Goal: Task Accomplishment & Management: Use online tool/utility

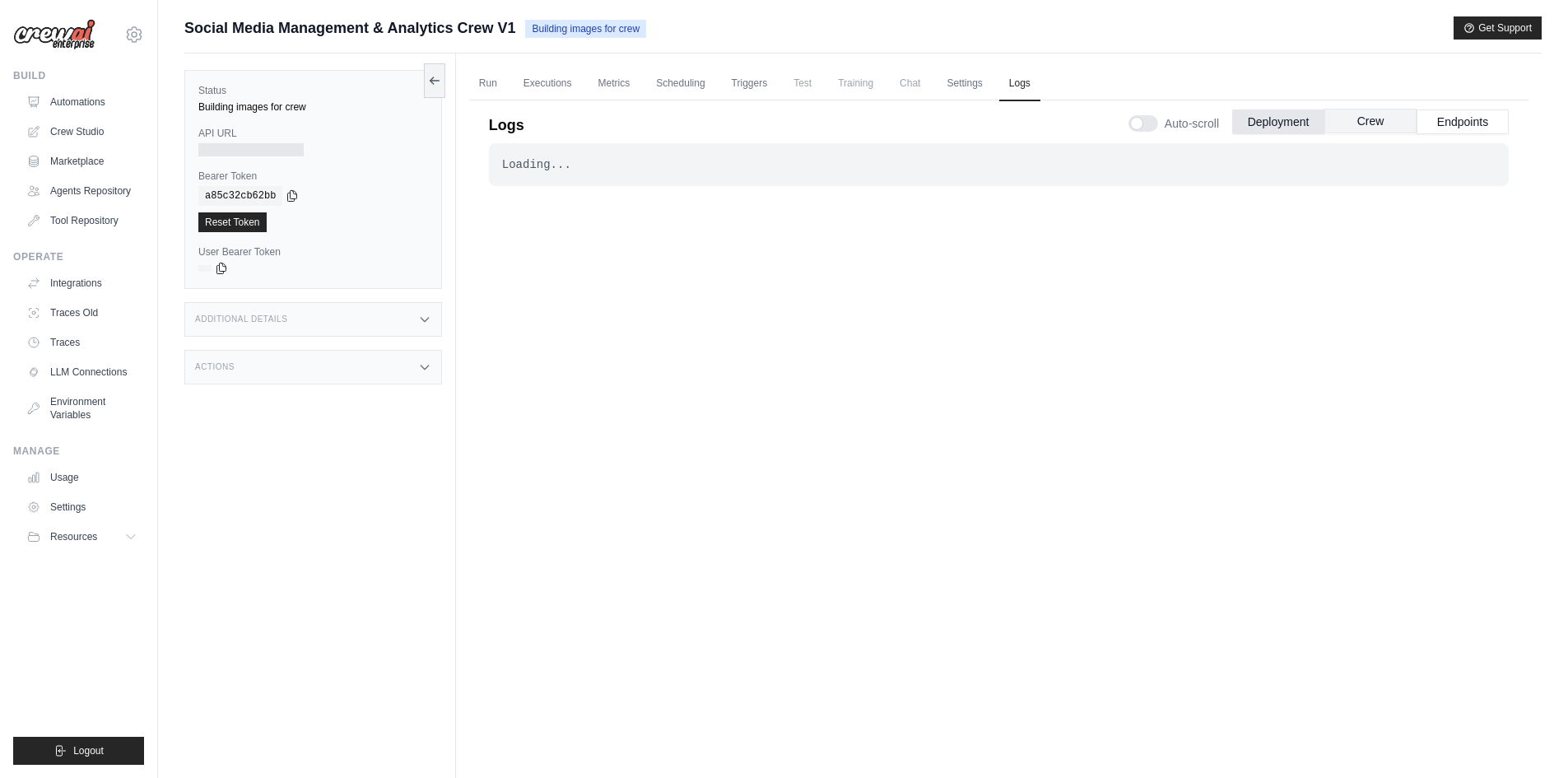
click at [1352, 118] on button "Crew" at bounding box center [1370, 121] width 92 height 25
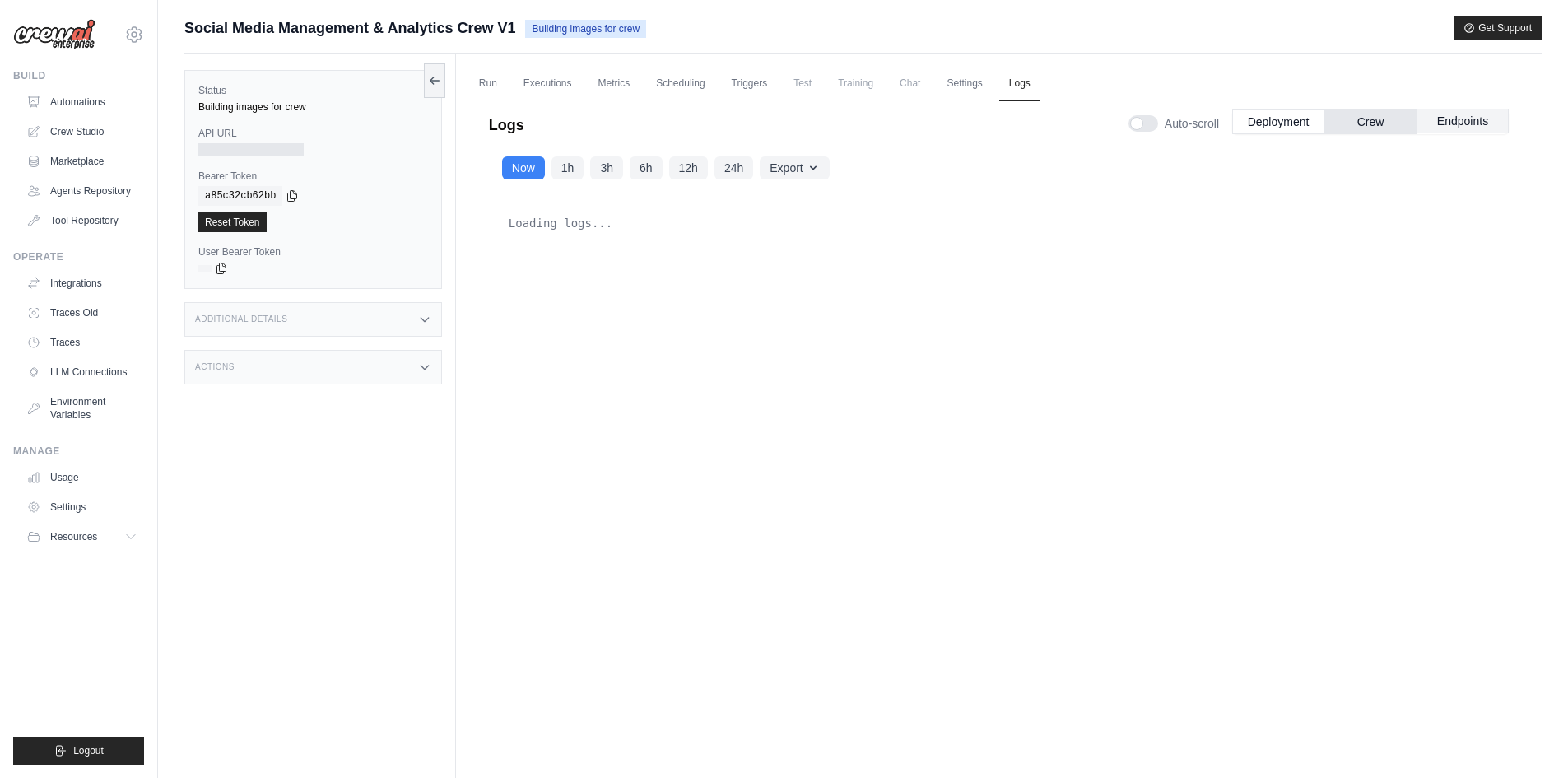
click at [1456, 113] on button "Endpoints" at bounding box center [1462, 121] width 92 height 25
click at [1309, 151] on div "Now 1h 3h 6h 12h 24h Export Export as JSON Export as CSV" at bounding box center [999, 168] width 1020 height 50
click at [1271, 131] on button "Deployment" at bounding box center [1278, 121] width 92 height 25
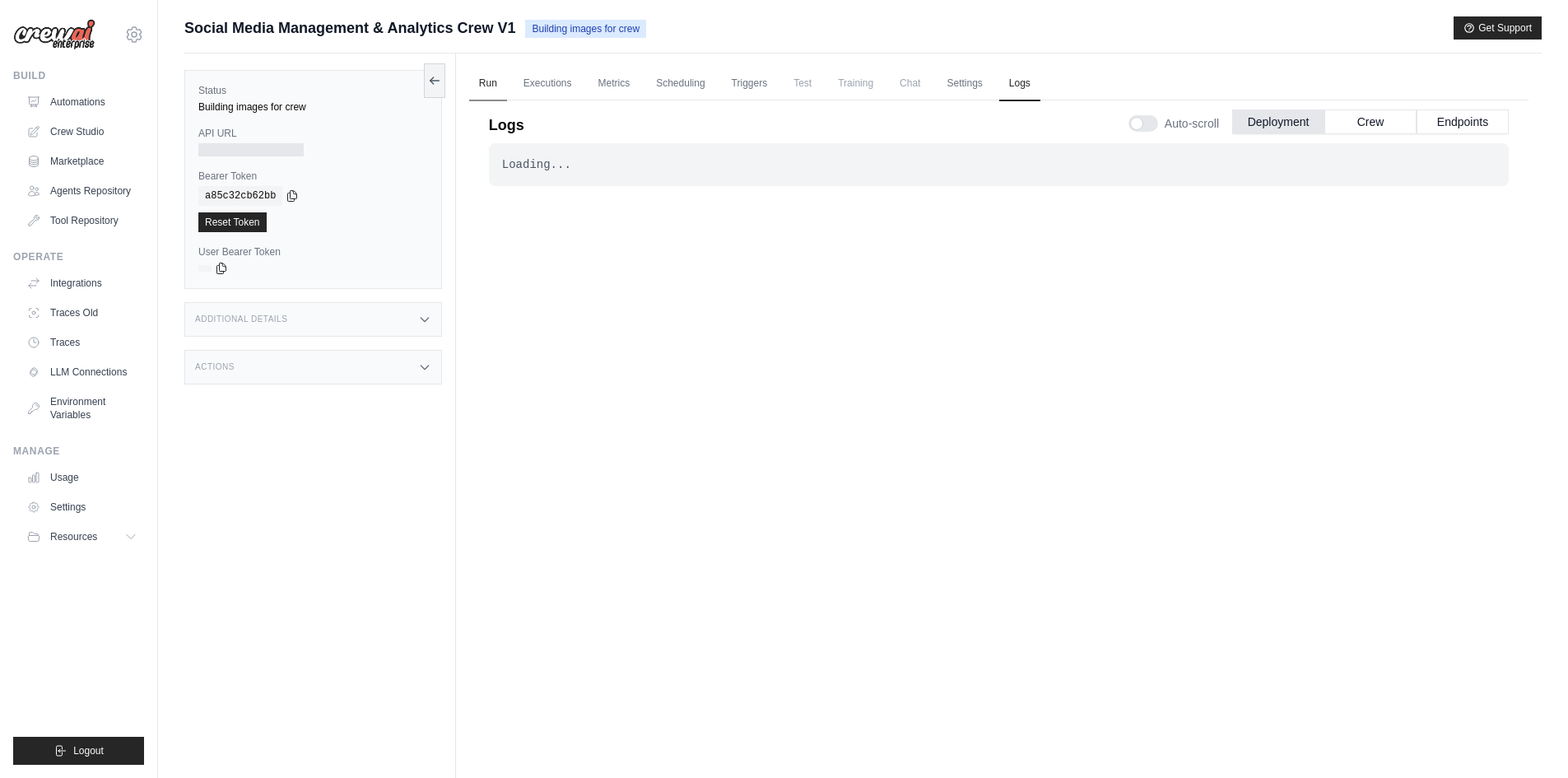
click at [481, 88] on link "Run" at bounding box center [488, 84] width 38 height 35
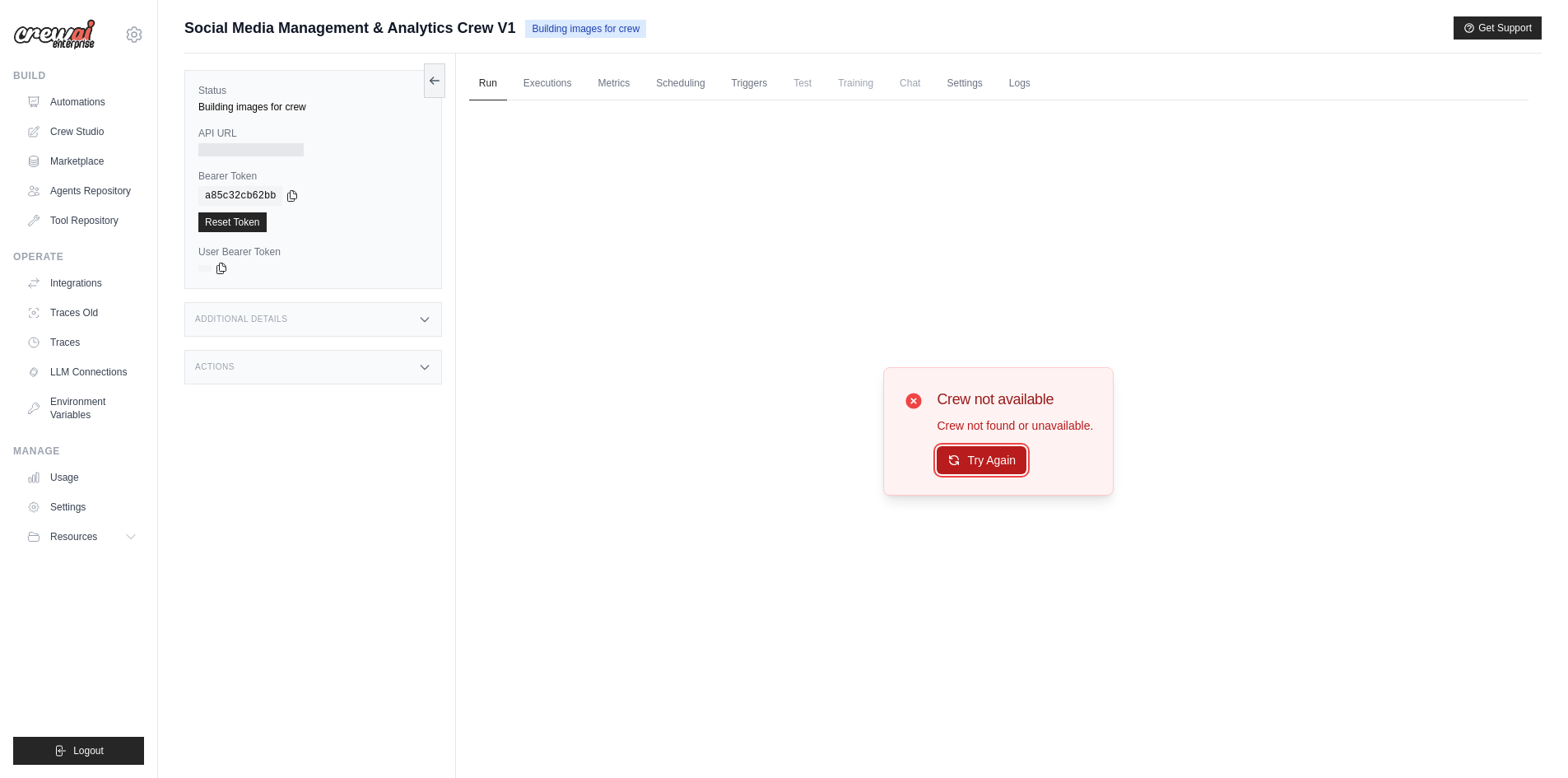
click at [976, 461] on button "Try Again" at bounding box center [981, 460] width 89 height 28
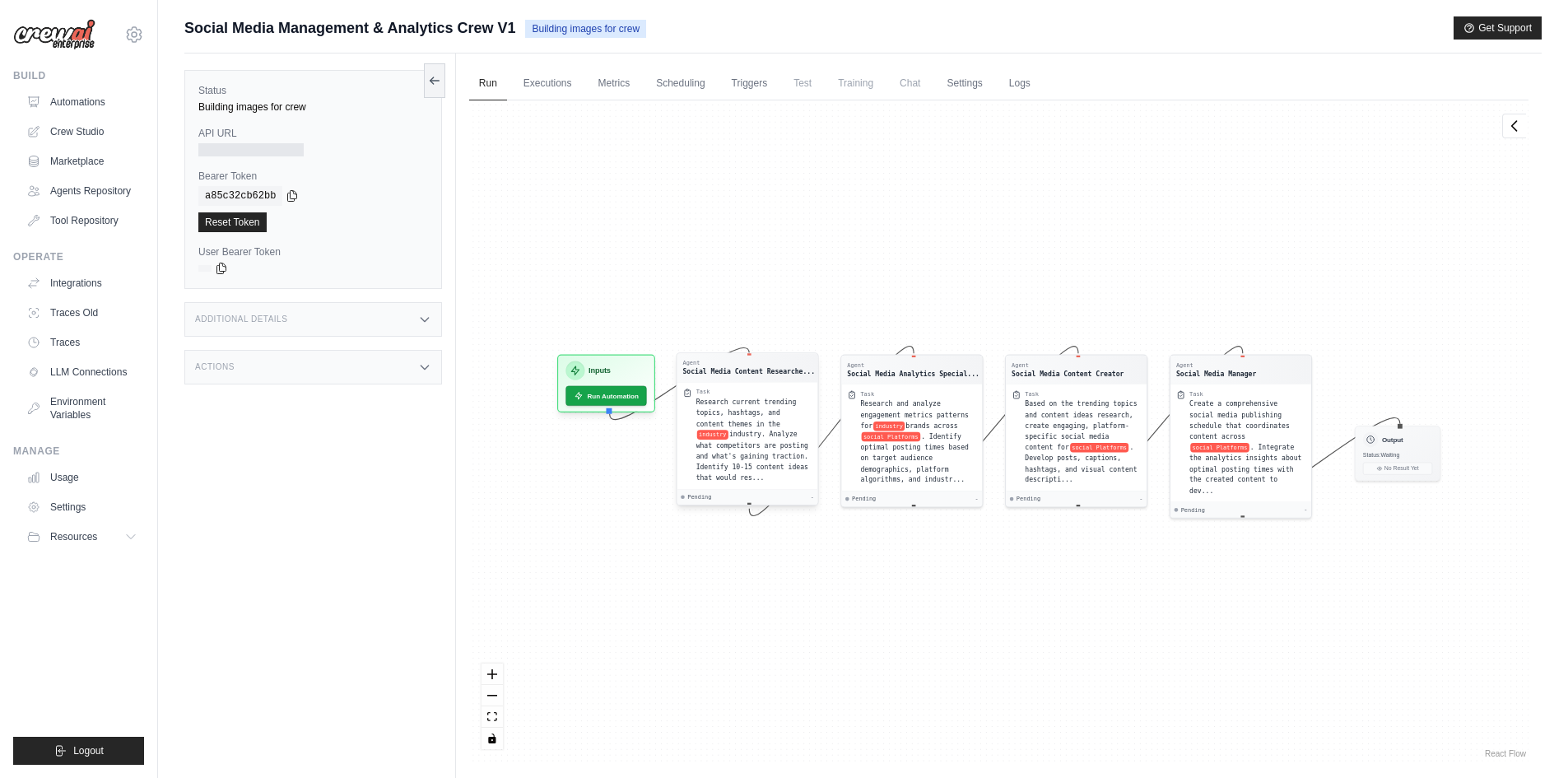
click at [747, 460] on span "industry. Analyze what competitors are posting and what's gaining traction. Ide…" at bounding box center [751, 455] width 112 height 51
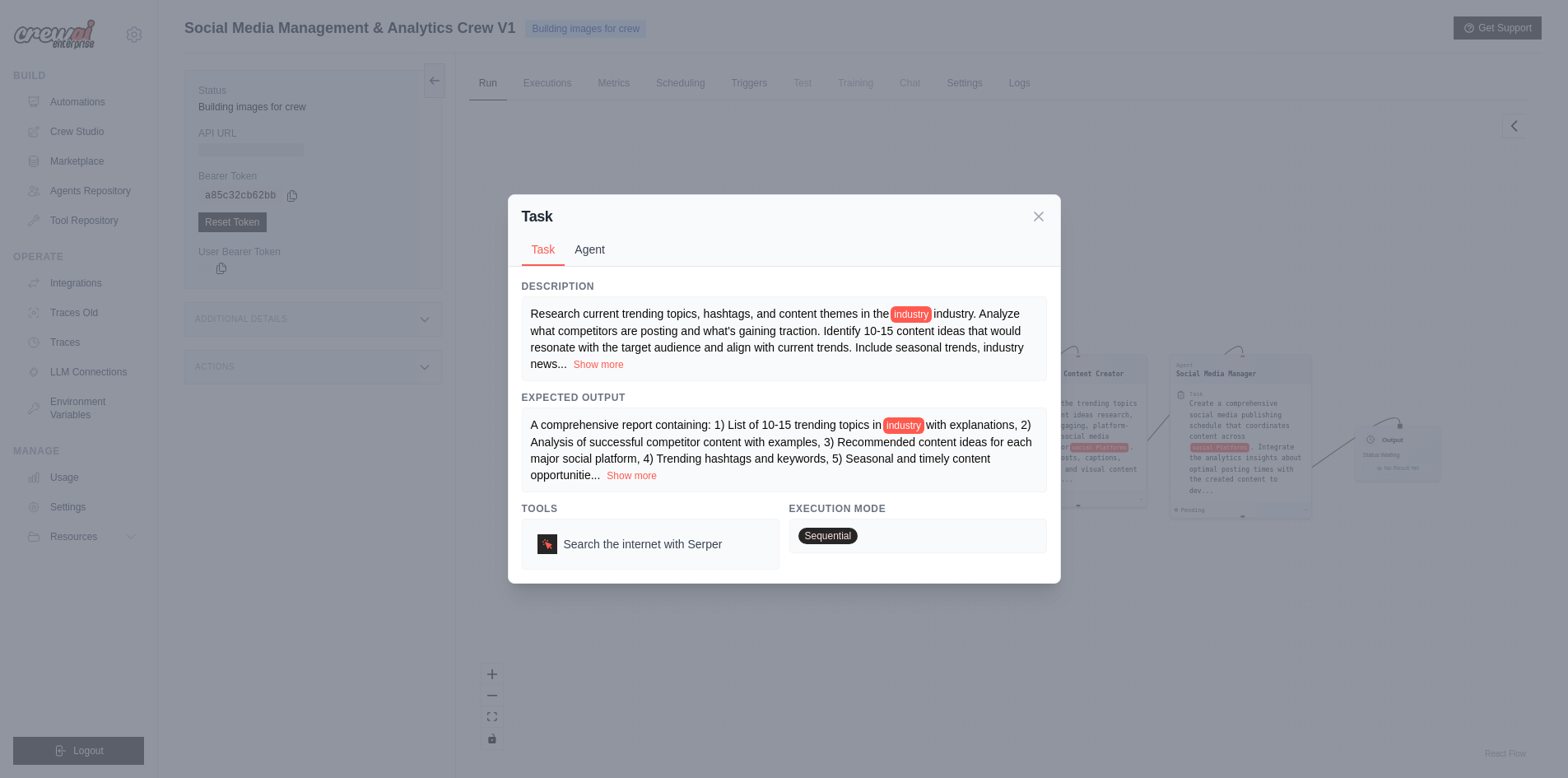
click at [584, 250] on button "Agent" at bounding box center [589, 249] width 50 height 31
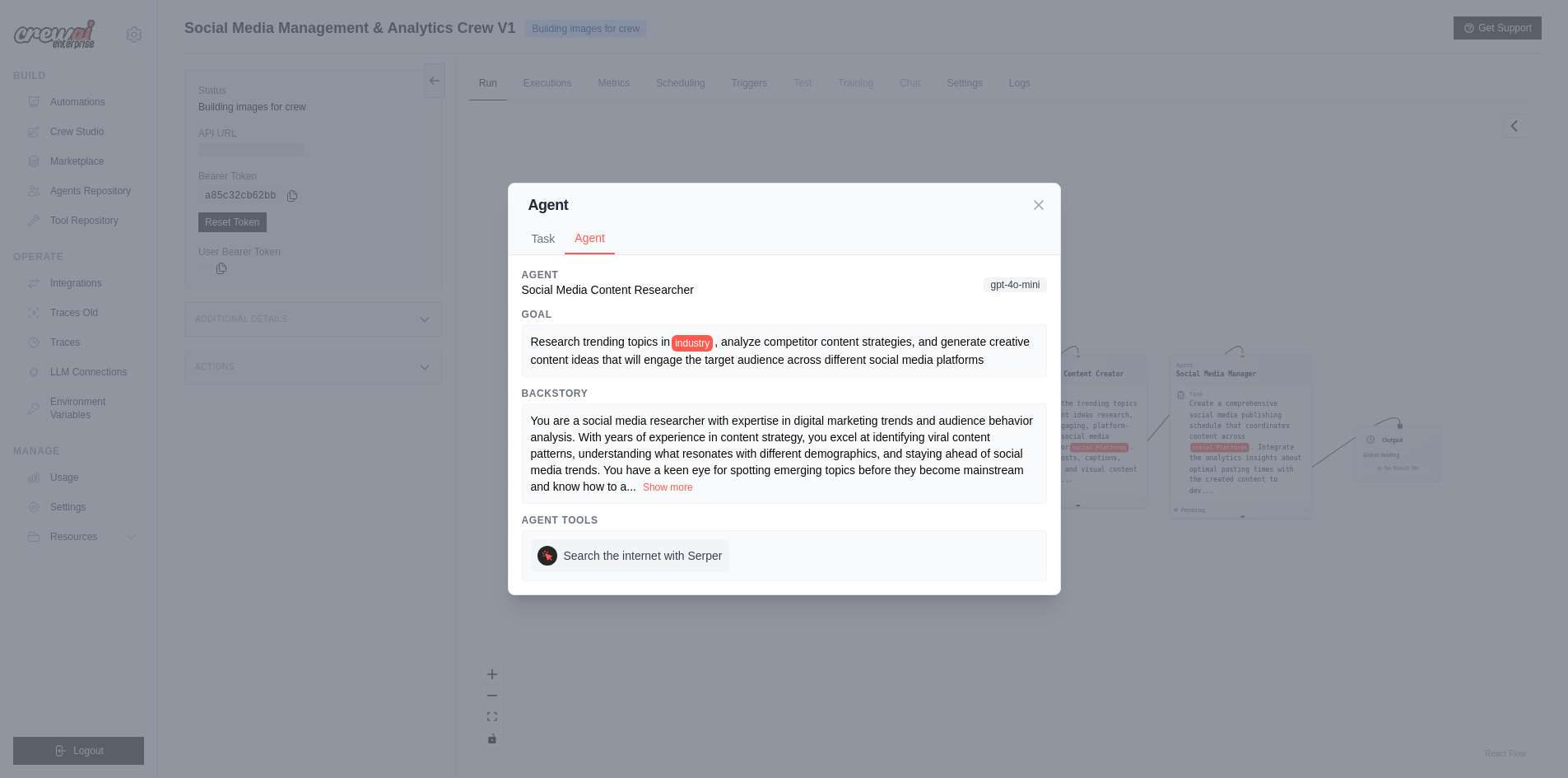
click at [633, 562] on span "Search the internet with Serper" at bounding box center [643, 555] width 159 height 16
click at [776, 503] on div "You are a social media researcher with expertise in digital marketing trends an…" at bounding box center [784, 453] width 525 height 100
click at [693, 493] on button "Show more" at bounding box center [668, 486] width 50 height 13
click at [541, 222] on button "Task" at bounding box center [543, 237] width 44 height 31
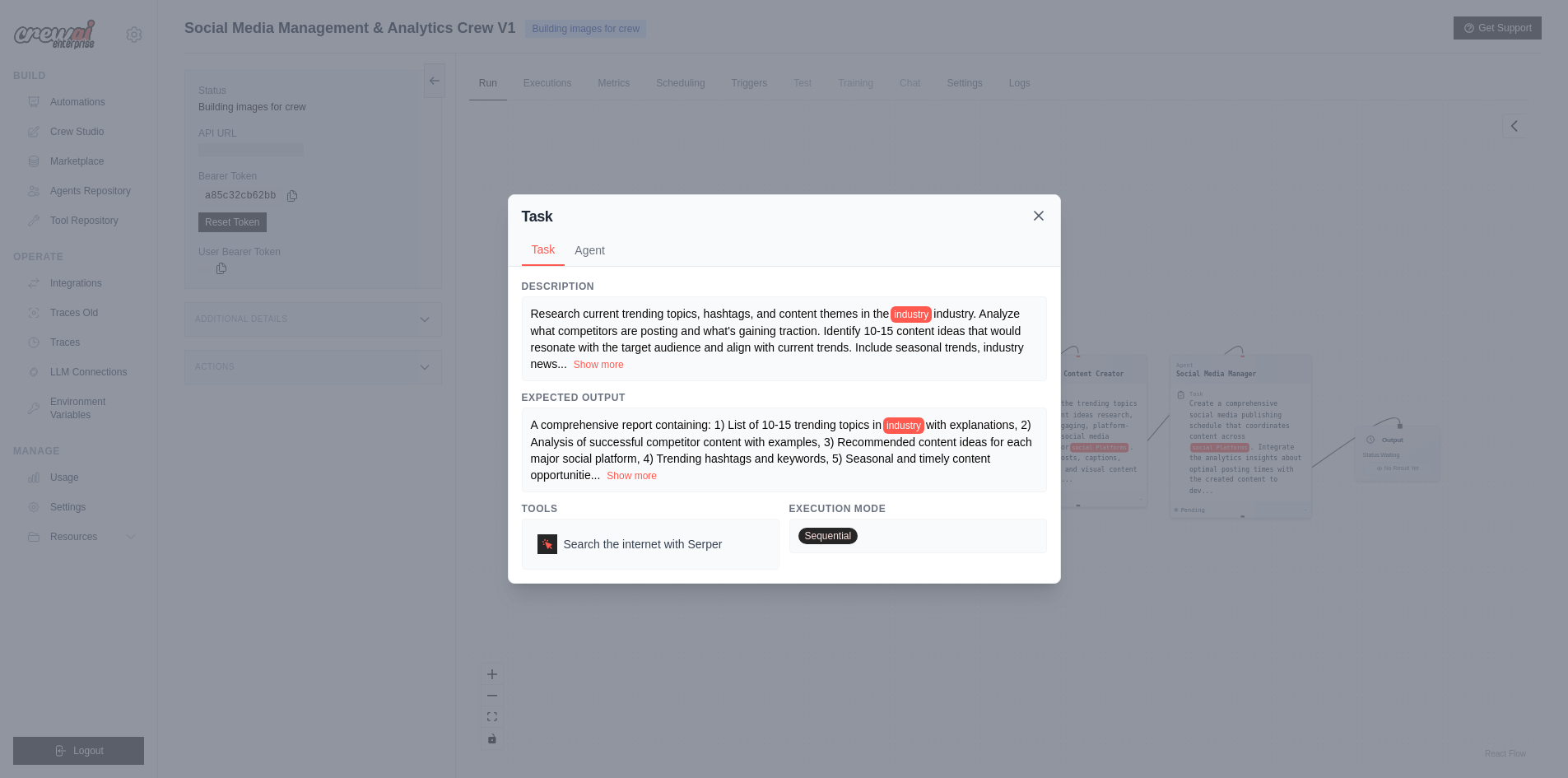
click at [1032, 208] on icon at bounding box center [1038, 216] width 16 height 16
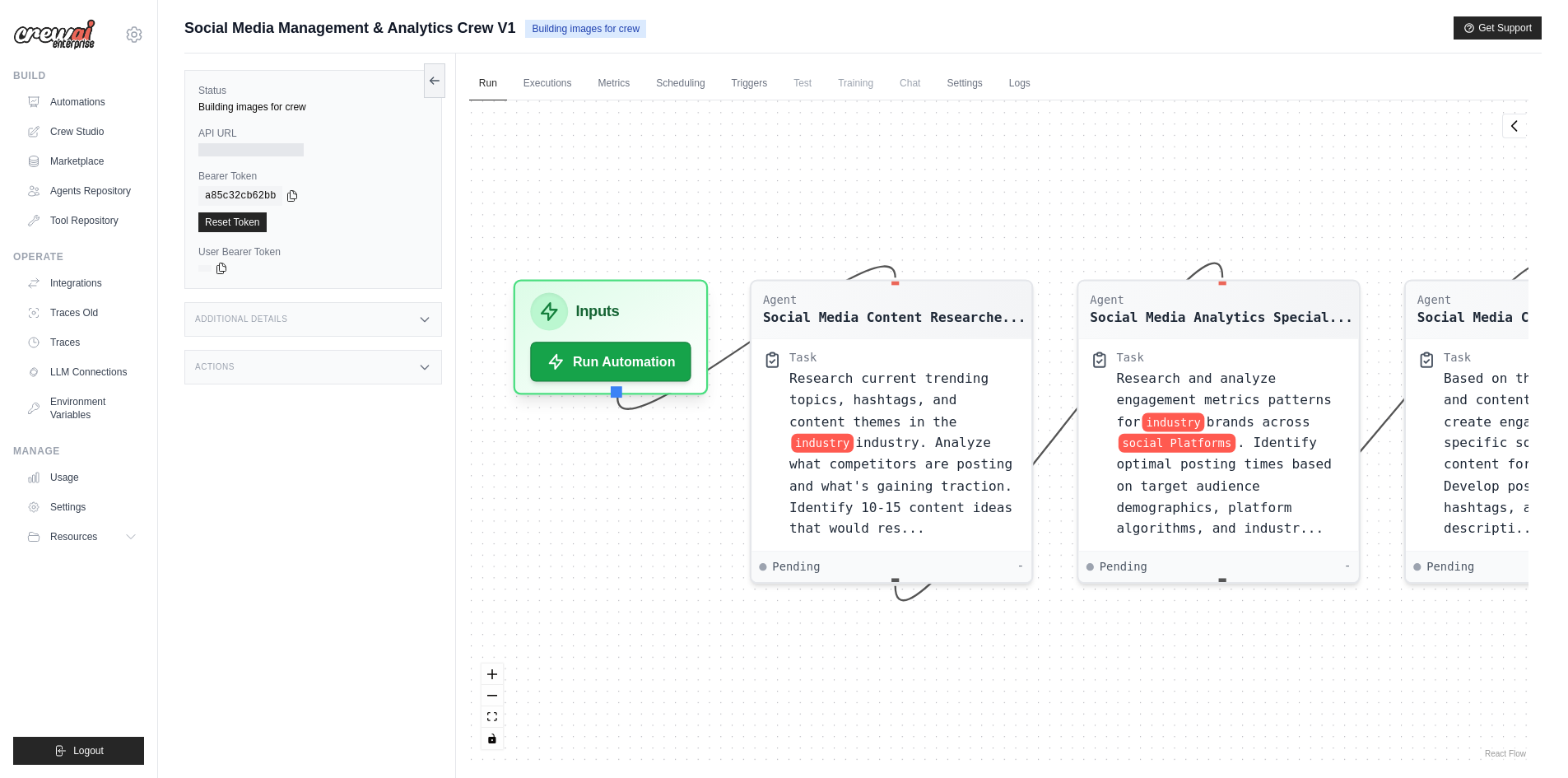
drag, startPoint x: 1019, startPoint y: 595, endPoint x: 1368, endPoint y: 638, distance: 351.6
click at [1368, 638] on div "Agent Social Media Content Researche... Task Research current trending topics, …" at bounding box center [999, 430] width 1059 height 661
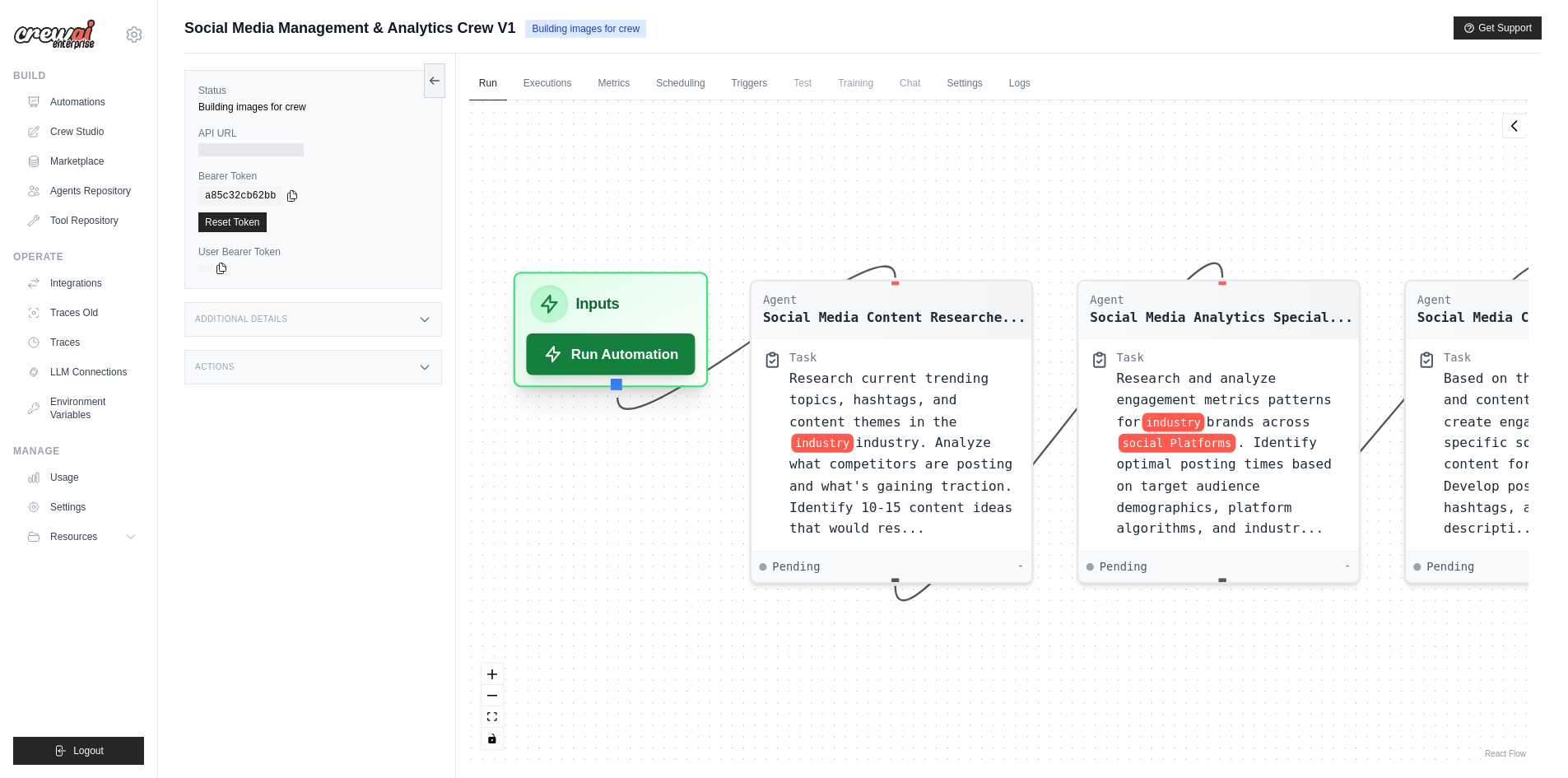
click at [623, 352] on button "Run Automation" at bounding box center [610, 354] width 169 height 42
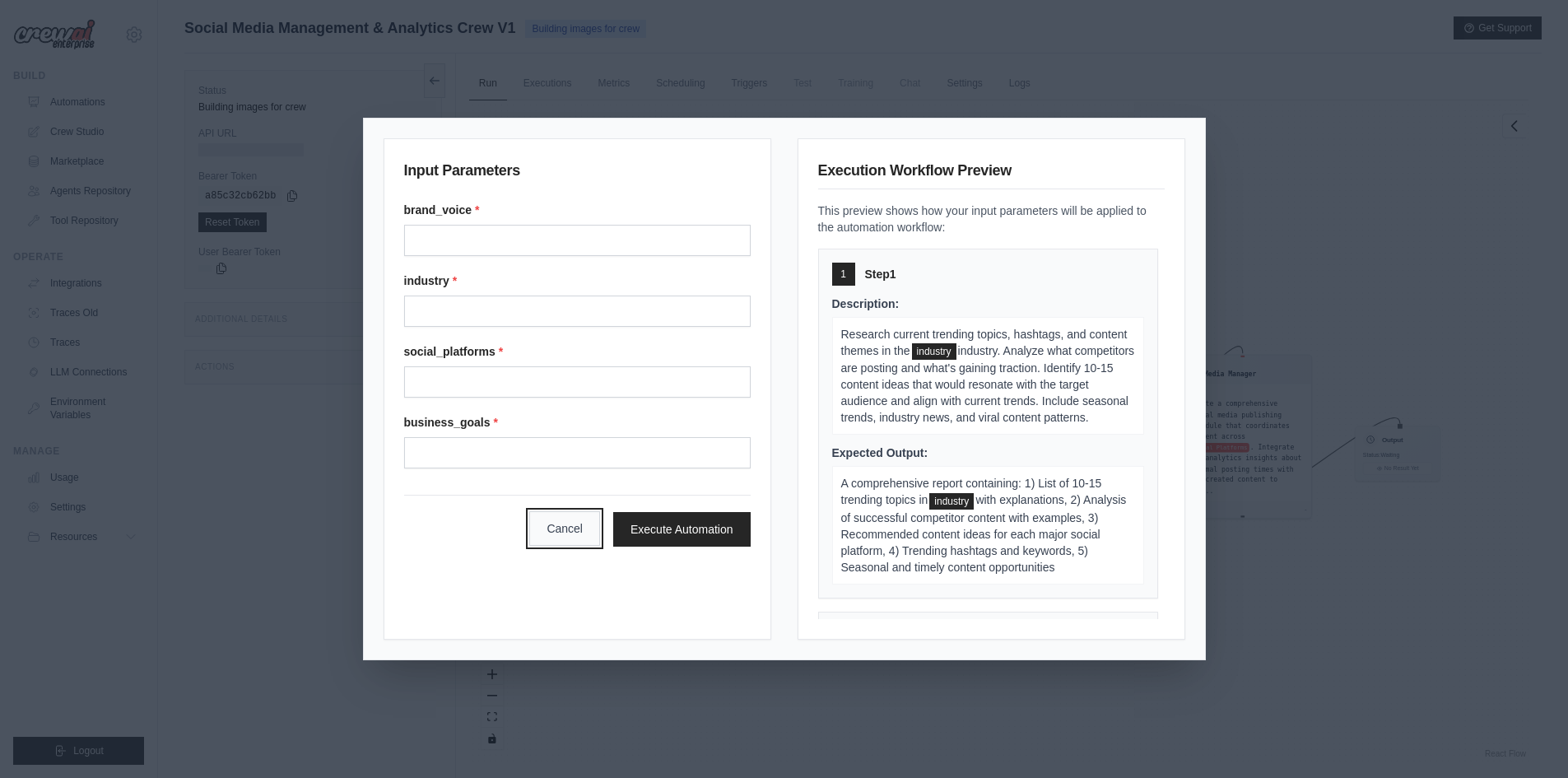
click at [536, 526] on button "Cancel" at bounding box center [564, 529] width 71 height 35
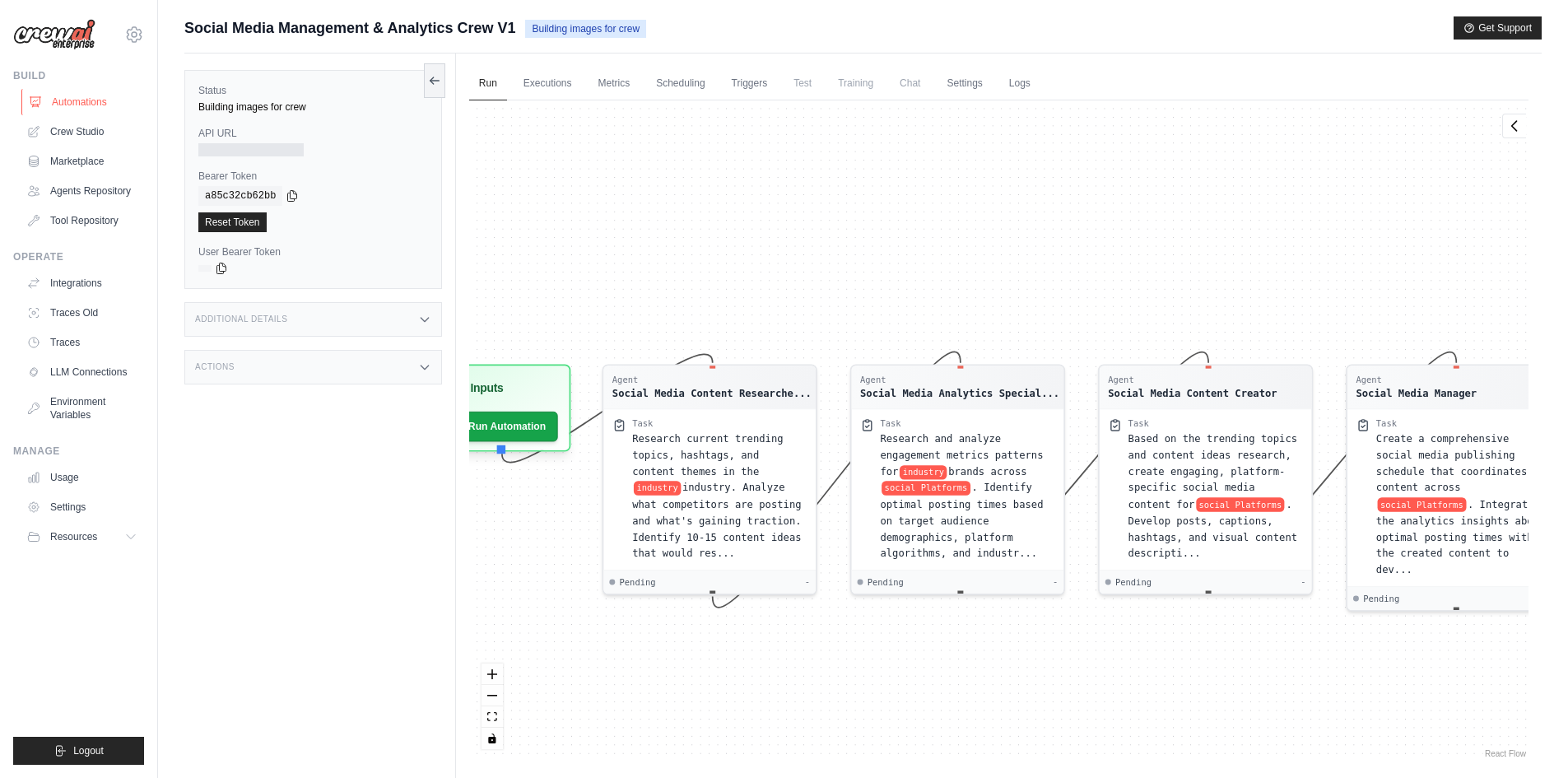
click at [88, 90] on link "Automations" at bounding box center [83, 101] width 124 height 26
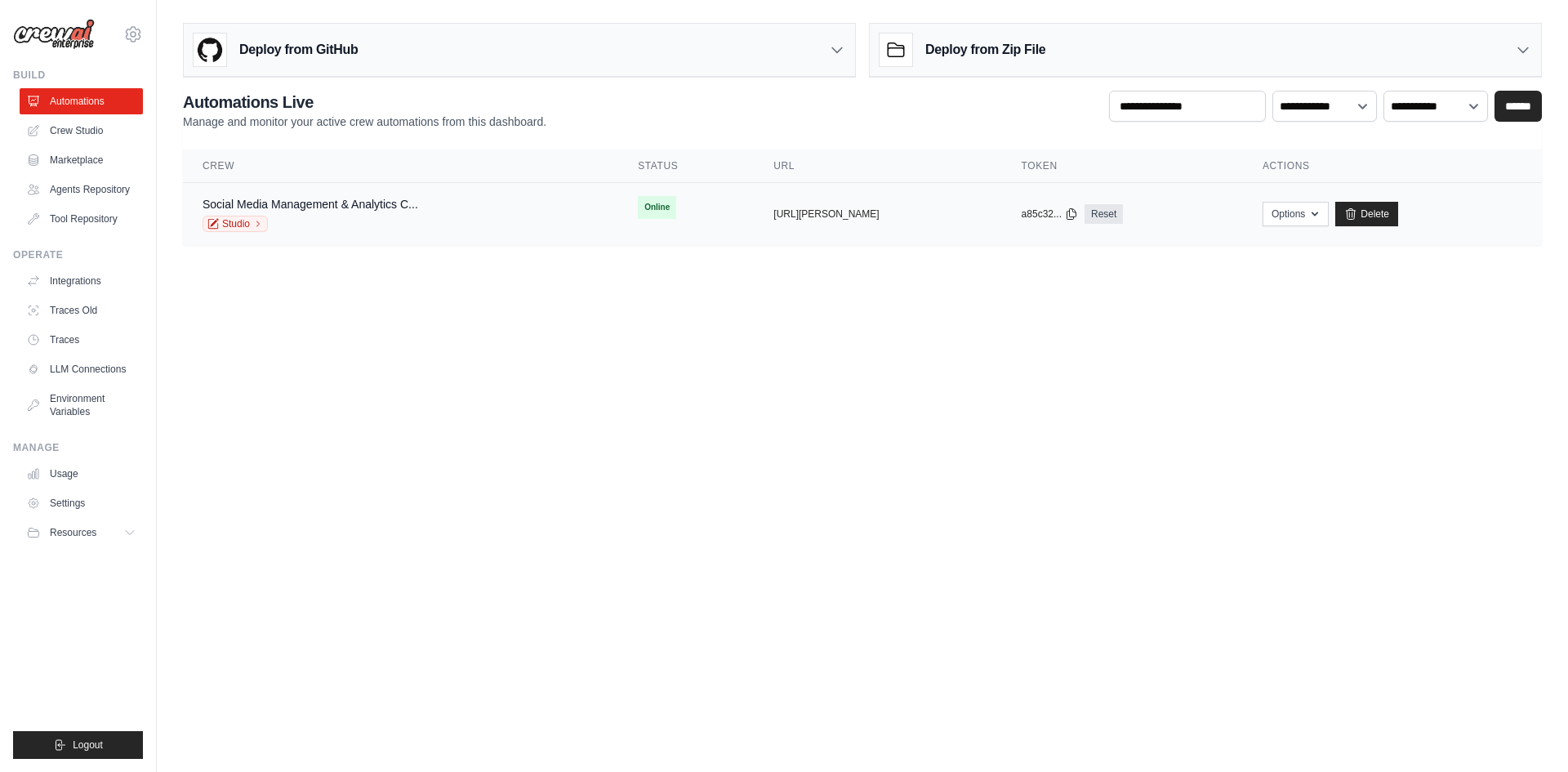
drag, startPoint x: 941, startPoint y: 210, endPoint x: 738, endPoint y: 210, distance: 203.0
click at [774, 210] on div "copied https://social-media-management-ana" at bounding box center [878, 214] width 209 height 13
copy div "copied https://social-media-management-ana"
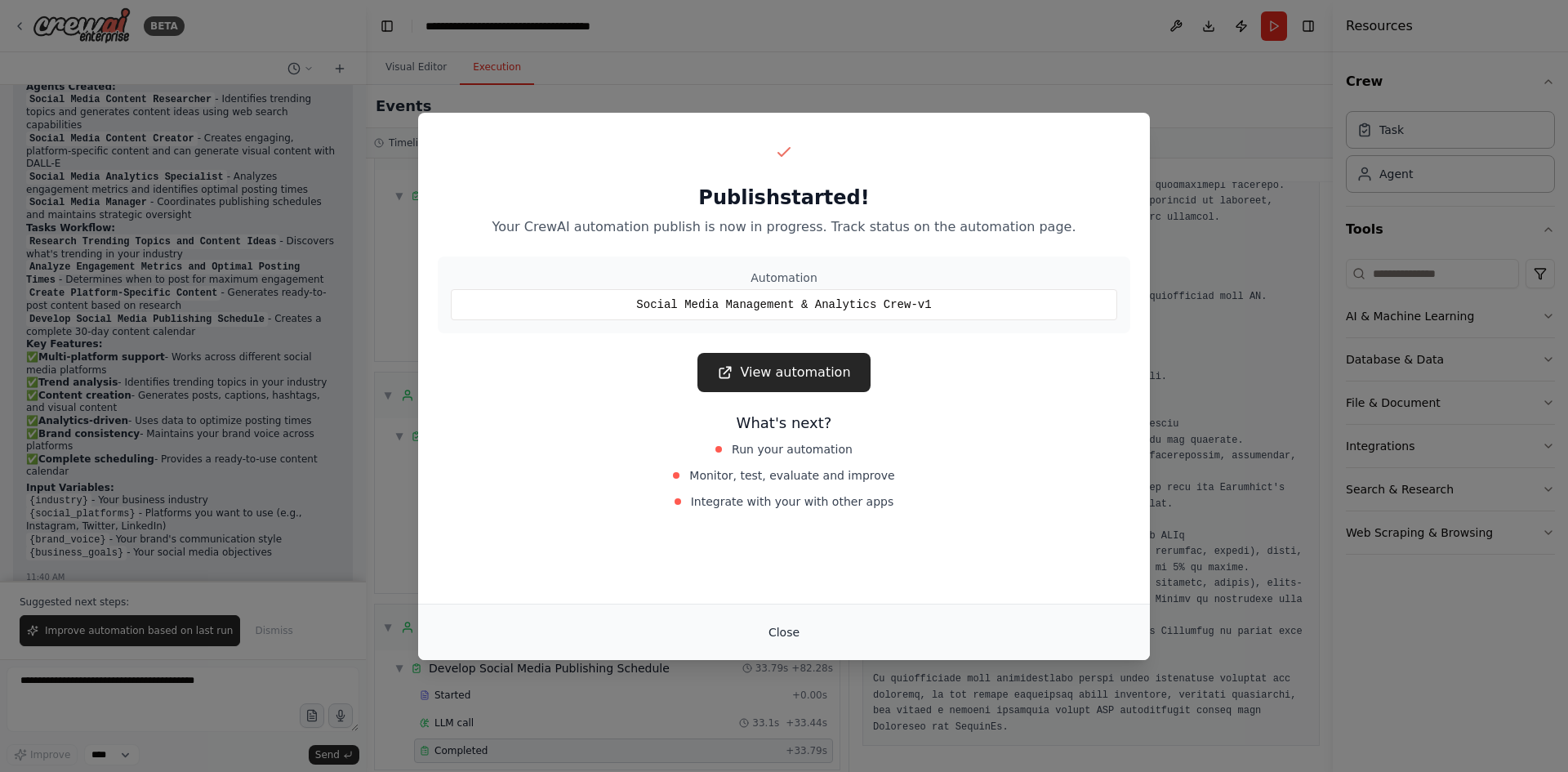
click at [787, 640] on button "Close" at bounding box center [784, 632] width 57 height 29
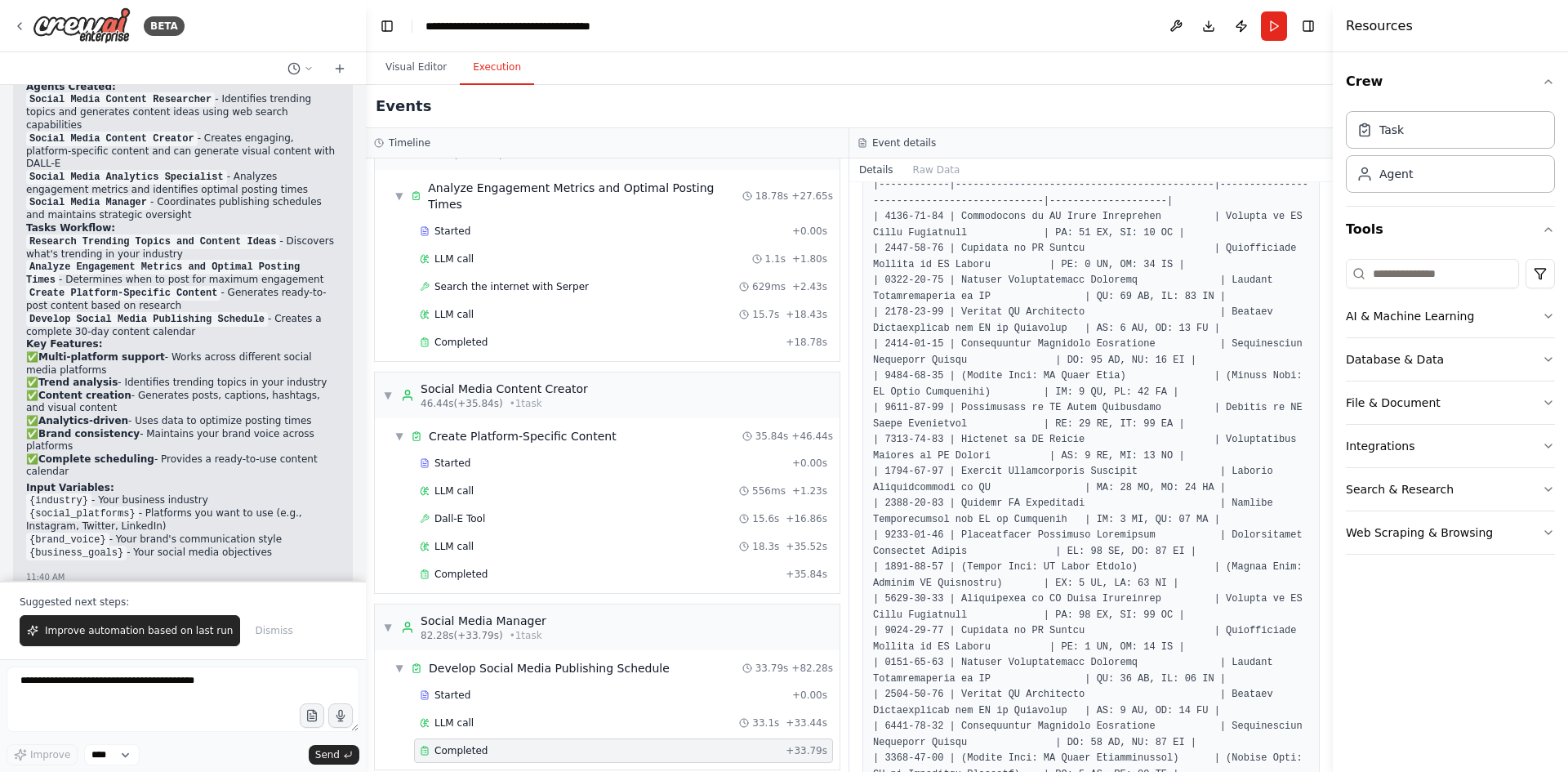
scroll to position [163, 0]
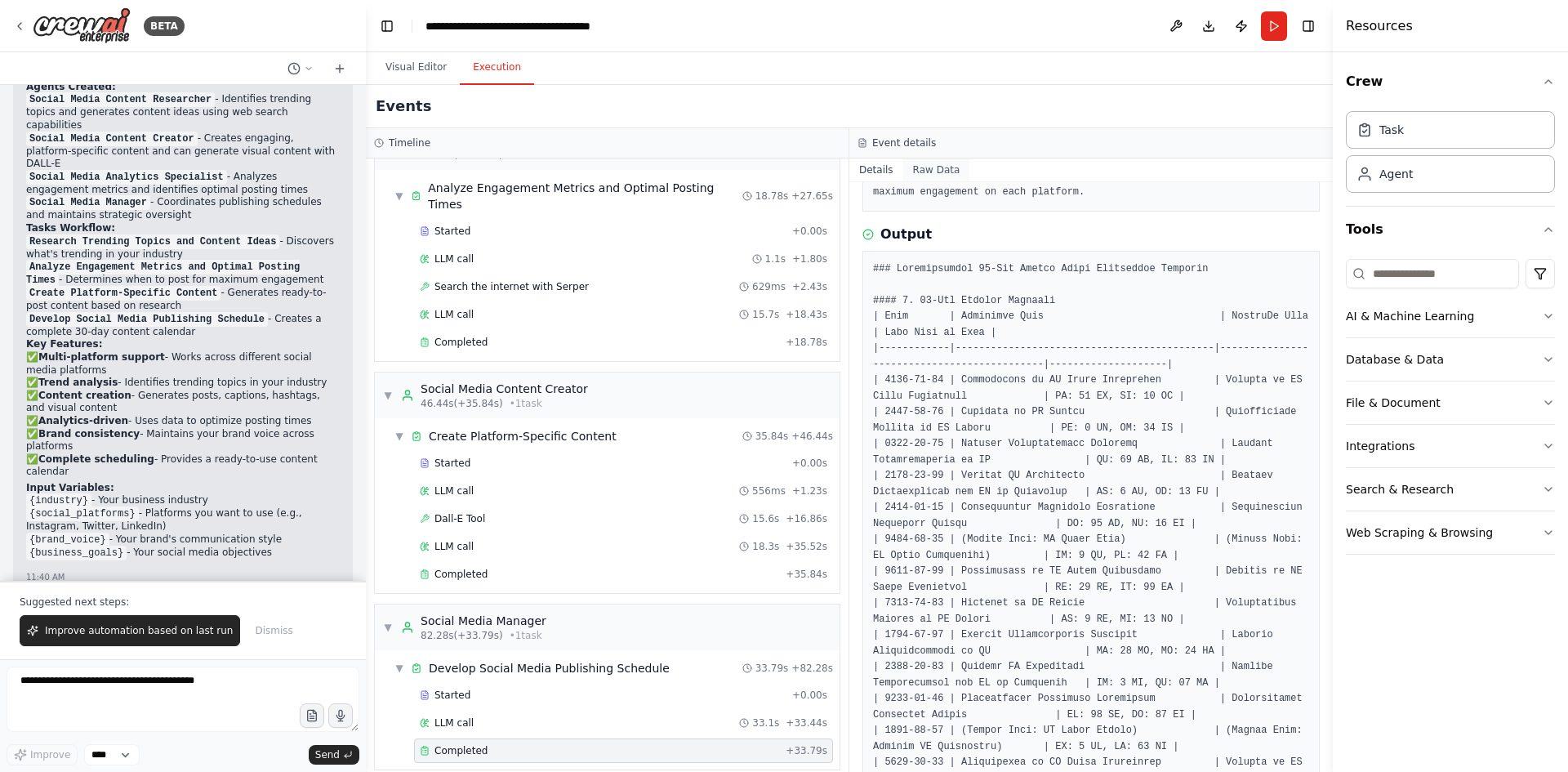
drag, startPoint x: 925, startPoint y: 157, endPoint x: 925, endPoint y: 169, distance: 12.0
click at [925, 165] on div "Event details Details Raw Data Completed 9/22/2025, 12:05:11 PM Description Cre…" at bounding box center [1091, 449] width 484 height 643
click at [925, 169] on button "Raw Data" at bounding box center [936, 170] width 67 height 23
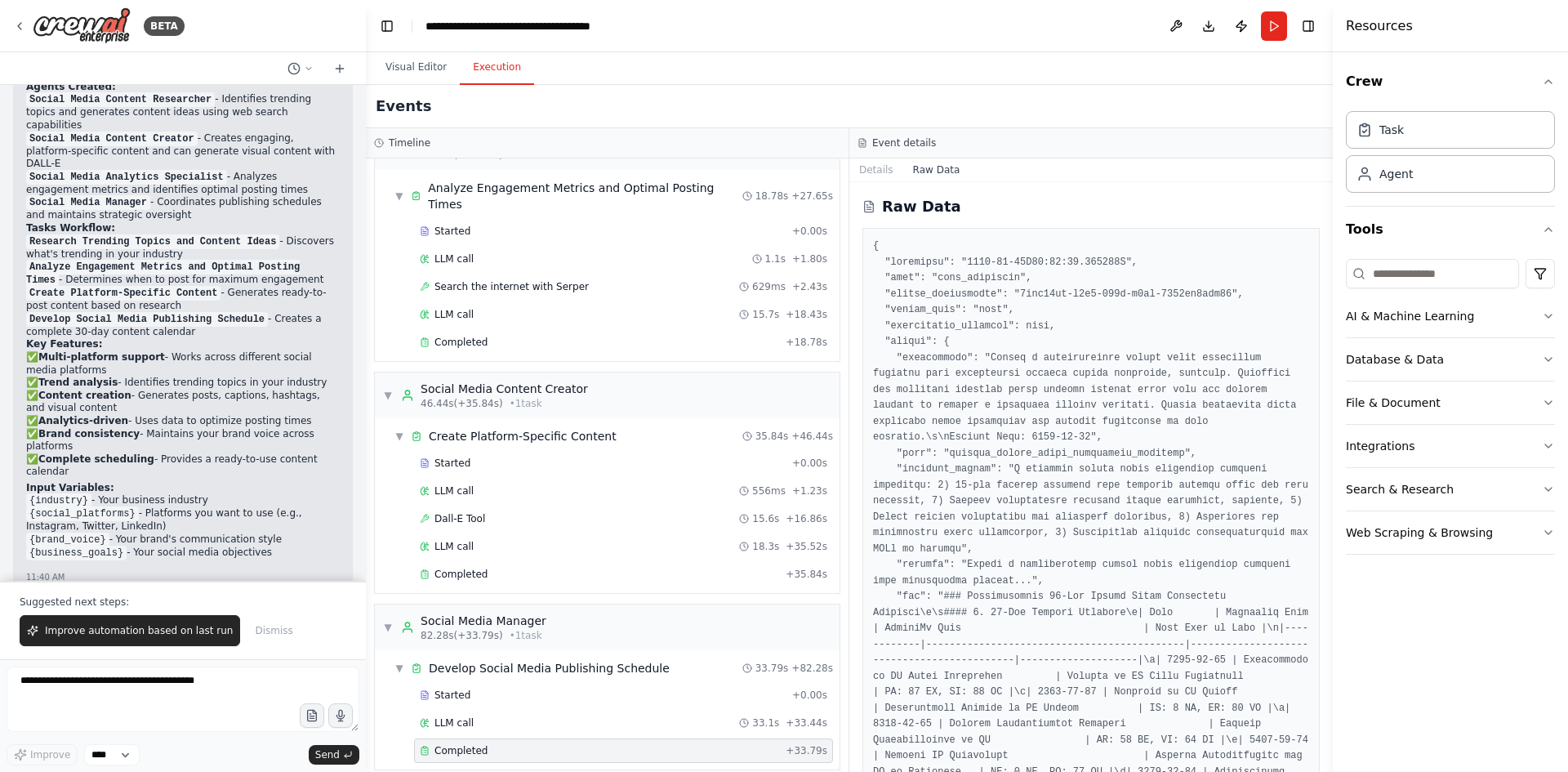
click at [866, 177] on button "Details" at bounding box center [876, 170] width 54 height 23
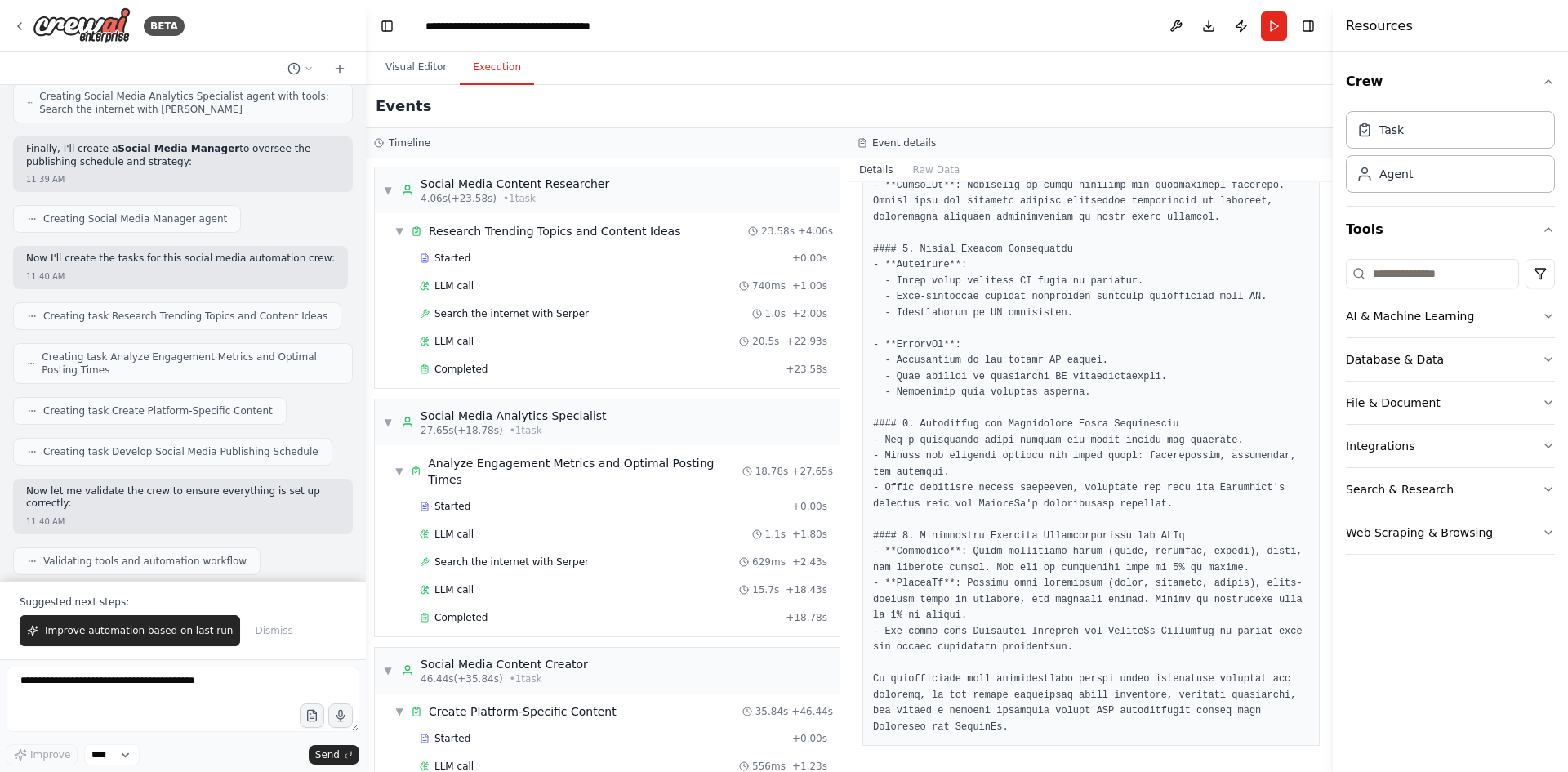
scroll to position [1152, 0]
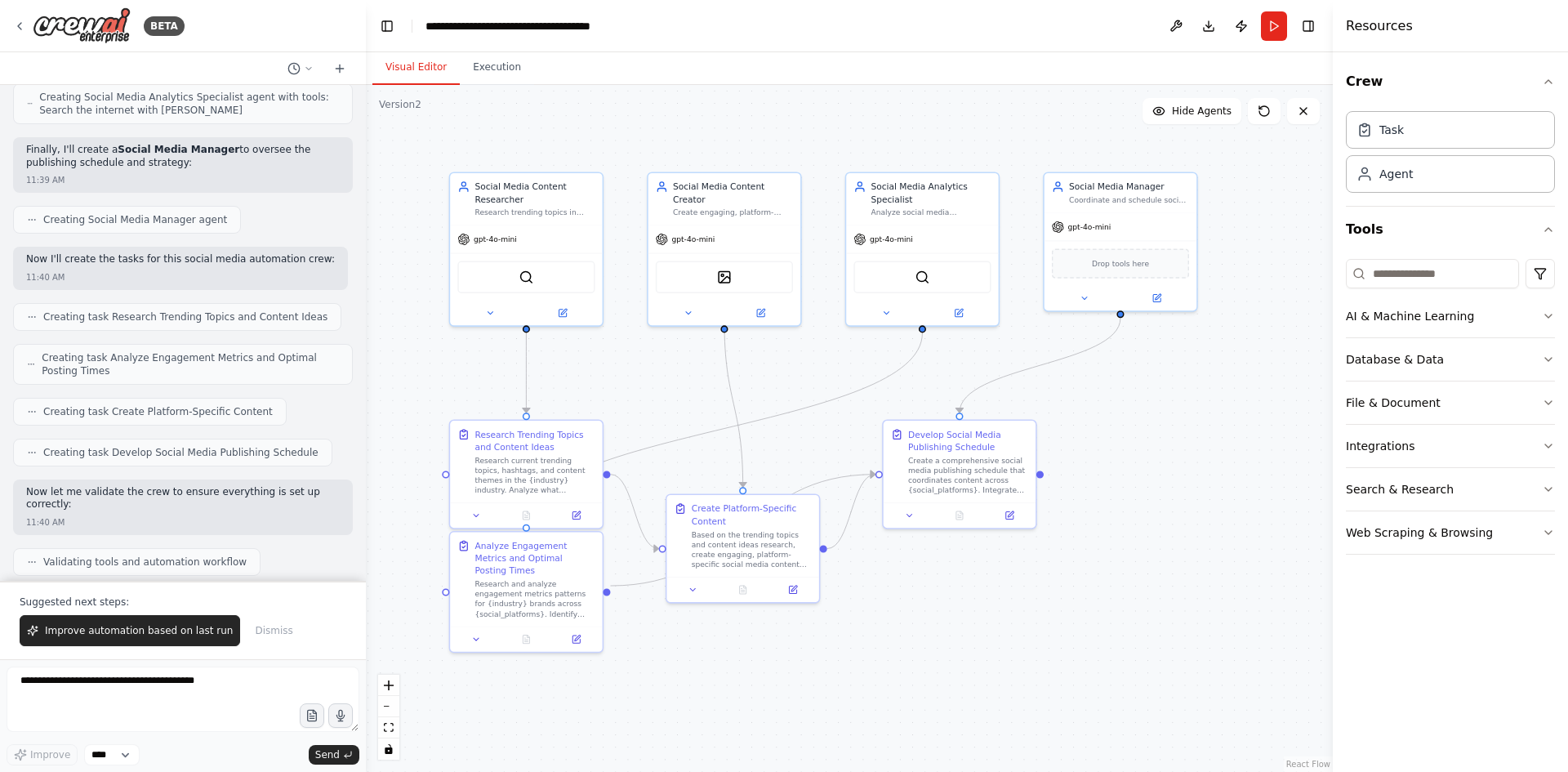
click at [395, 74] on button "Visual Editor" at bounding box center [416, 67] width 87 height 35
click at [566, 316] on button at bounding box center [563, 310] width 70 height 15
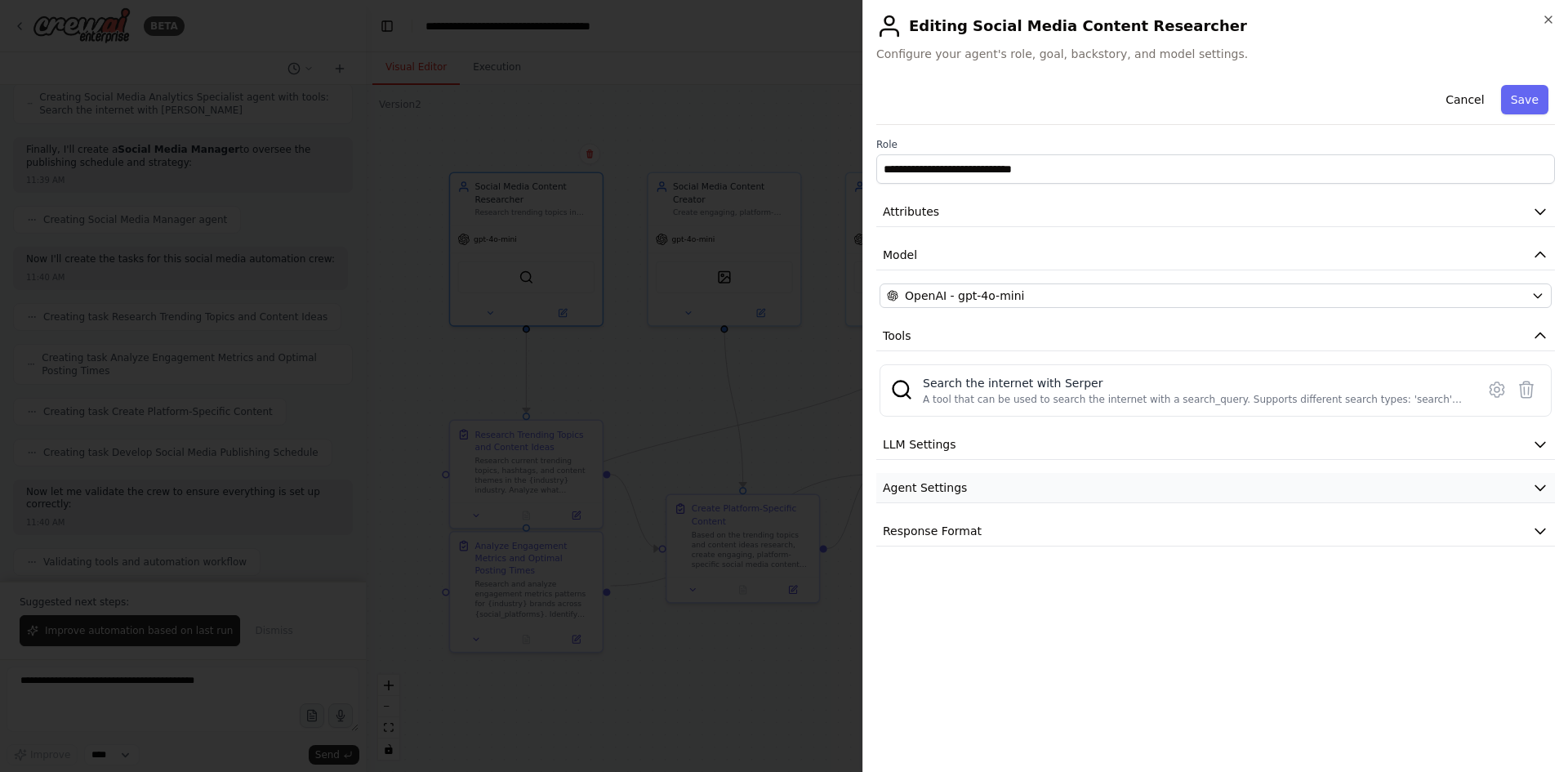
click at [1009, 500] on button "Agent Settings" at bounding box center [1215, 488] width 679 height 30
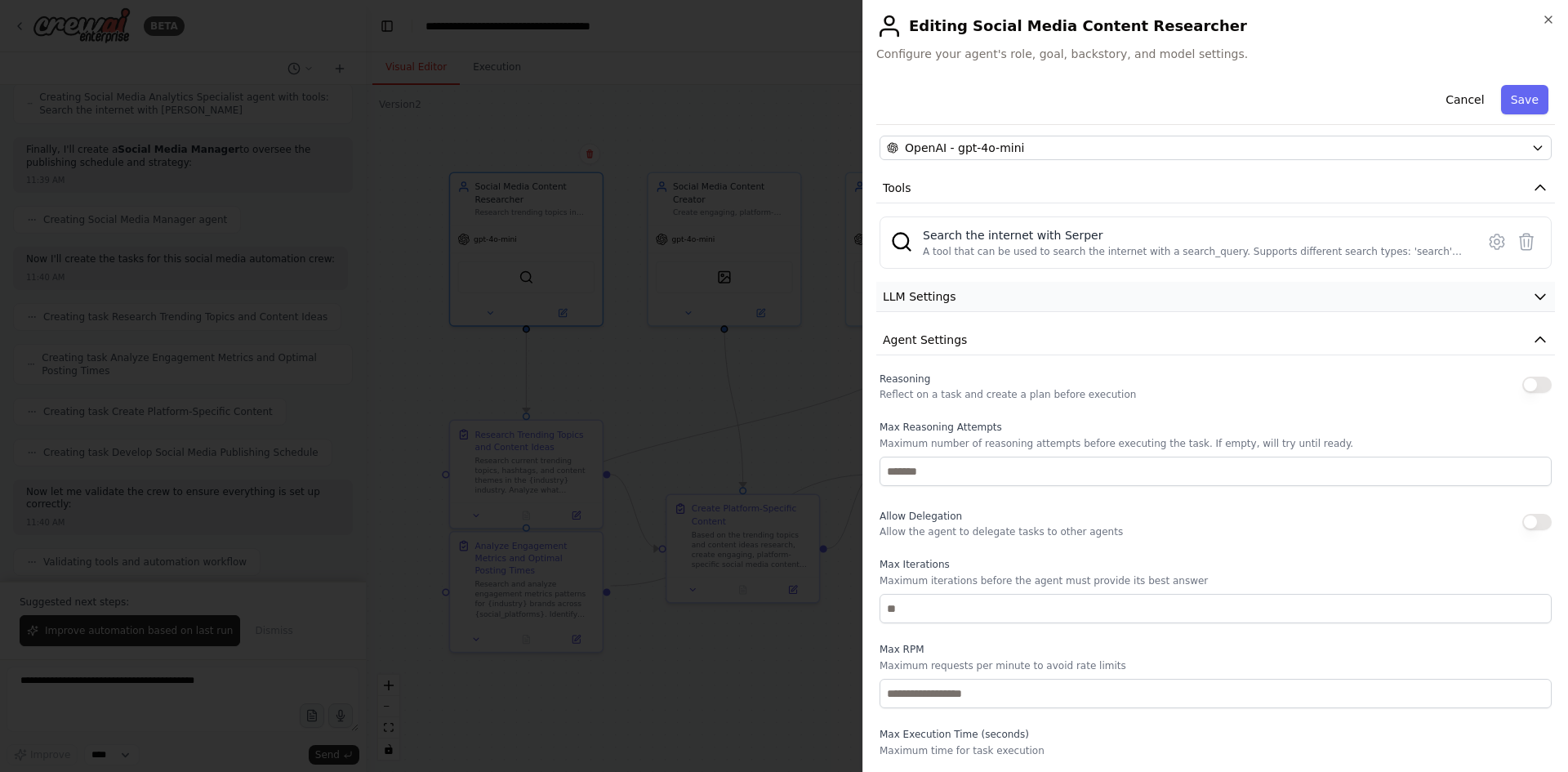
scroll to position [239, 0]
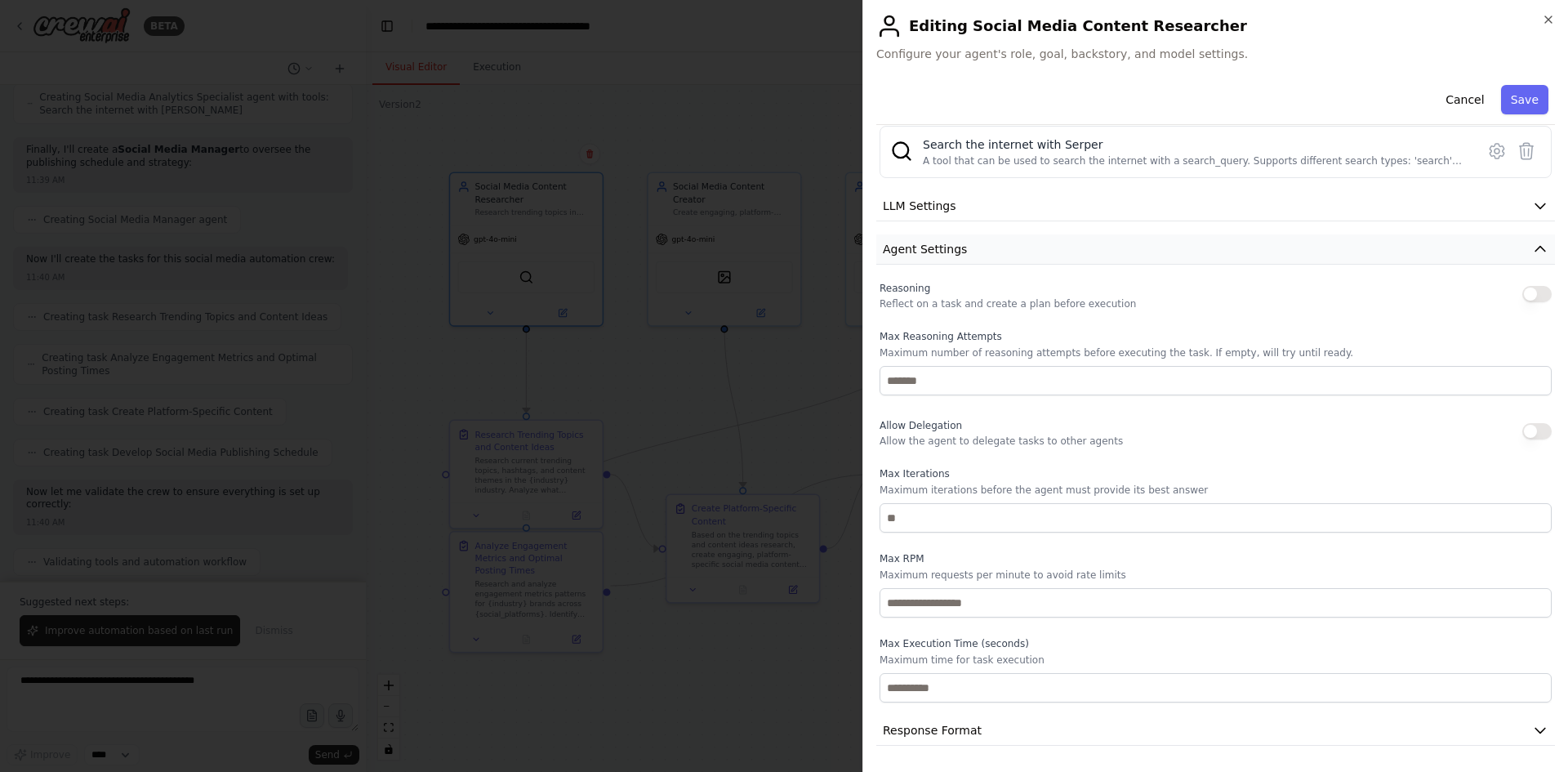
click at [997, 248] on button "Agent Settings" at bounding box center [1215, 249] width 679 height 30
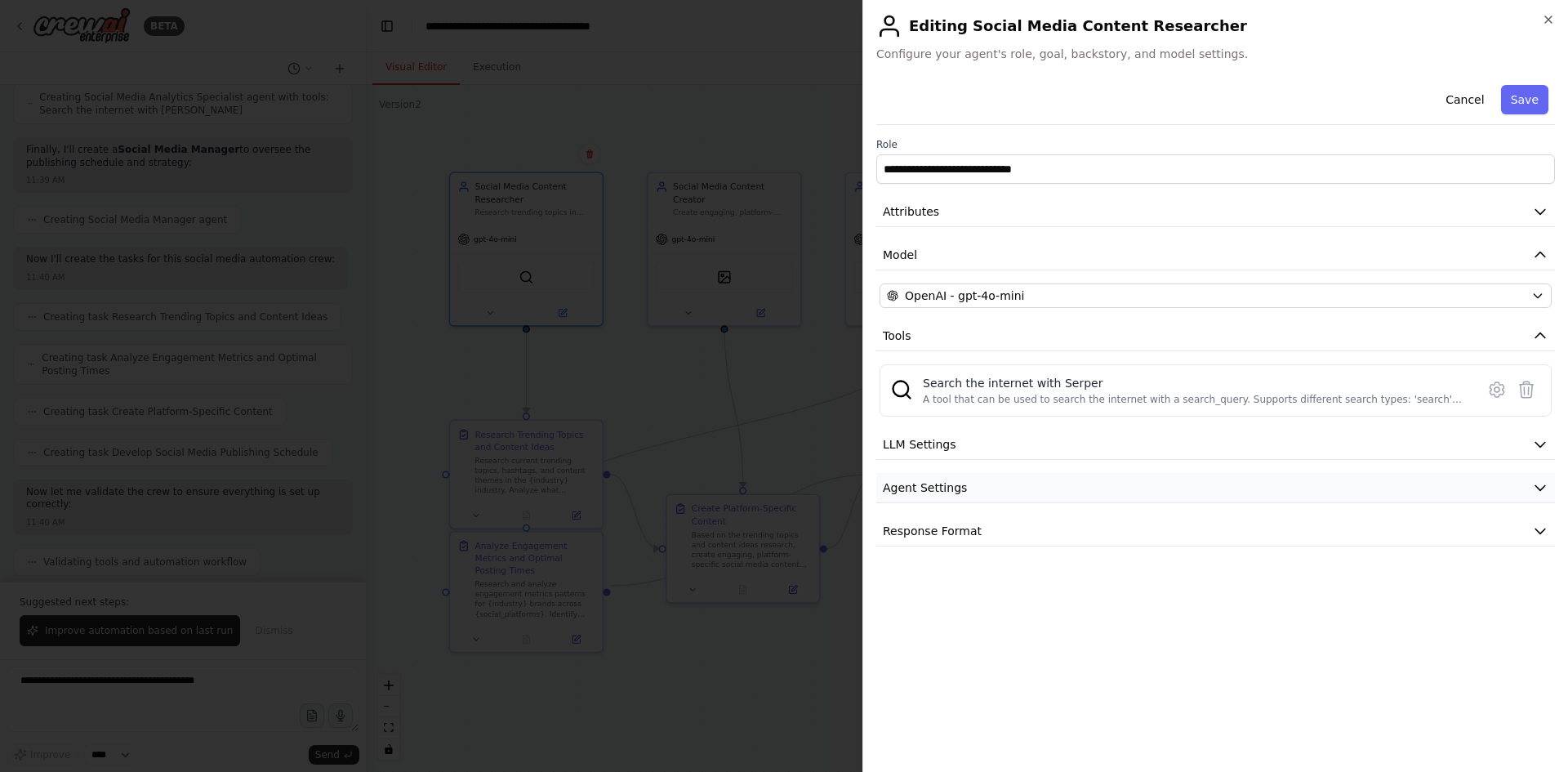
scroll to position [0, 0]
click at [956, 526] on span "Response Format" at bounding box center [932, 531] width 98 height 16
click at [958, 446] on button "LLM Settings" at bounding box center [1215, 445] width 679 height 30
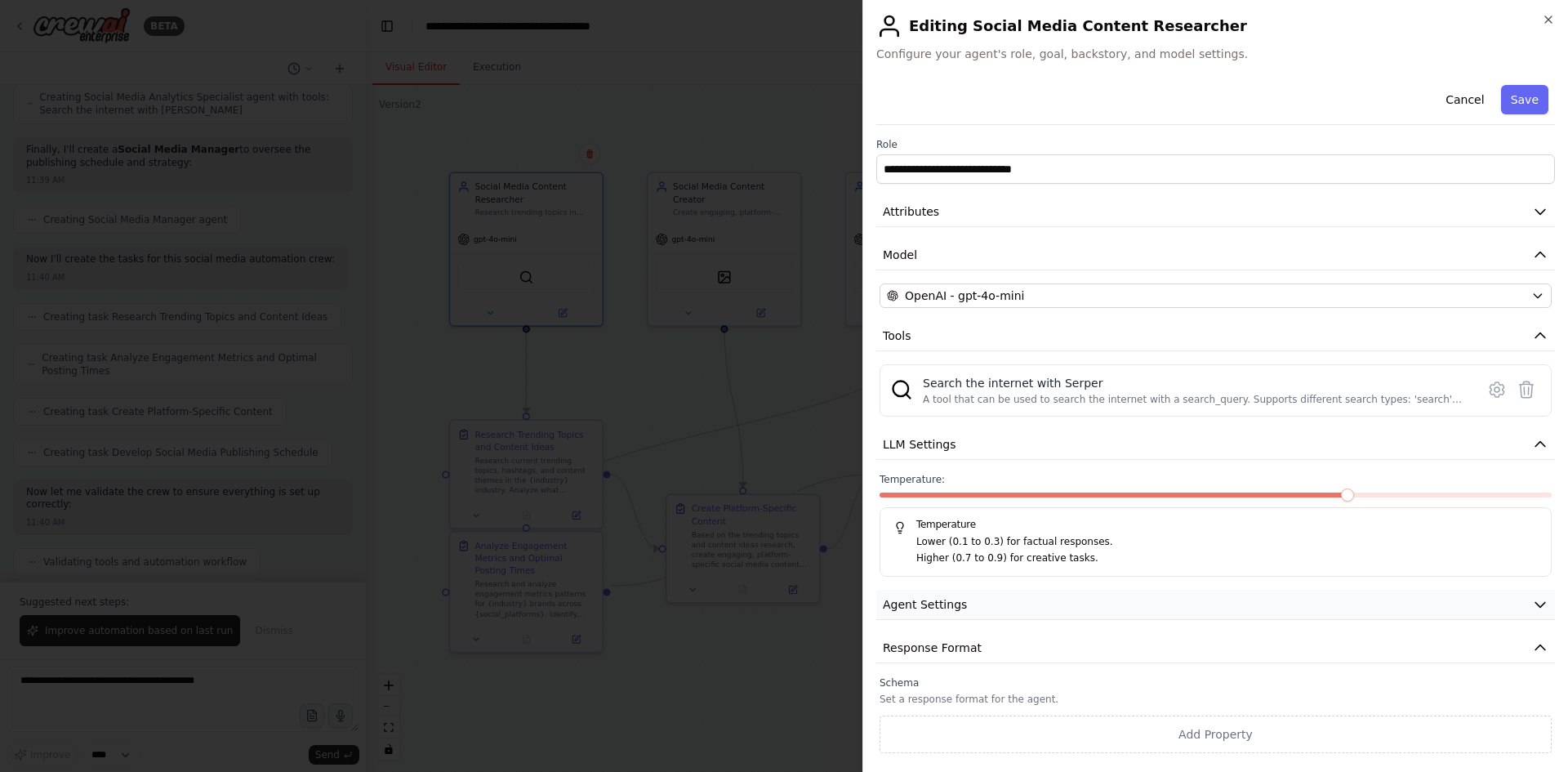
click at [953, 606] on span "Agent Settings" at bounding box center [925, 604] width 84 height 16
click at [829, 91] on div at bounding box center [784, 386] width 1568 height 772
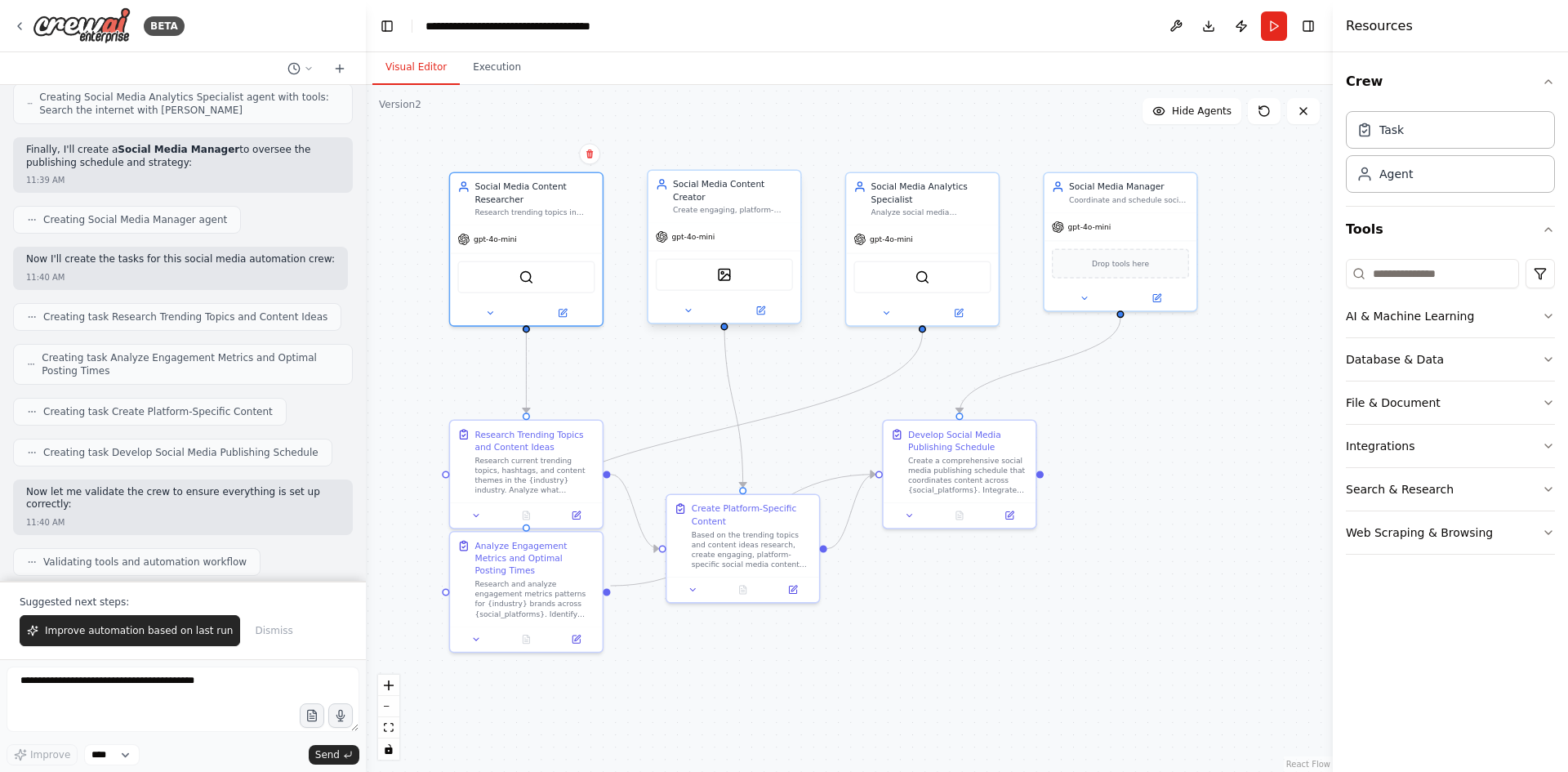
click at [760, 308] on div at bounding box center [724, 311] width 152 height 25
click at [763, 305] on icon at bounding box center [760, 310] width 10 height 10
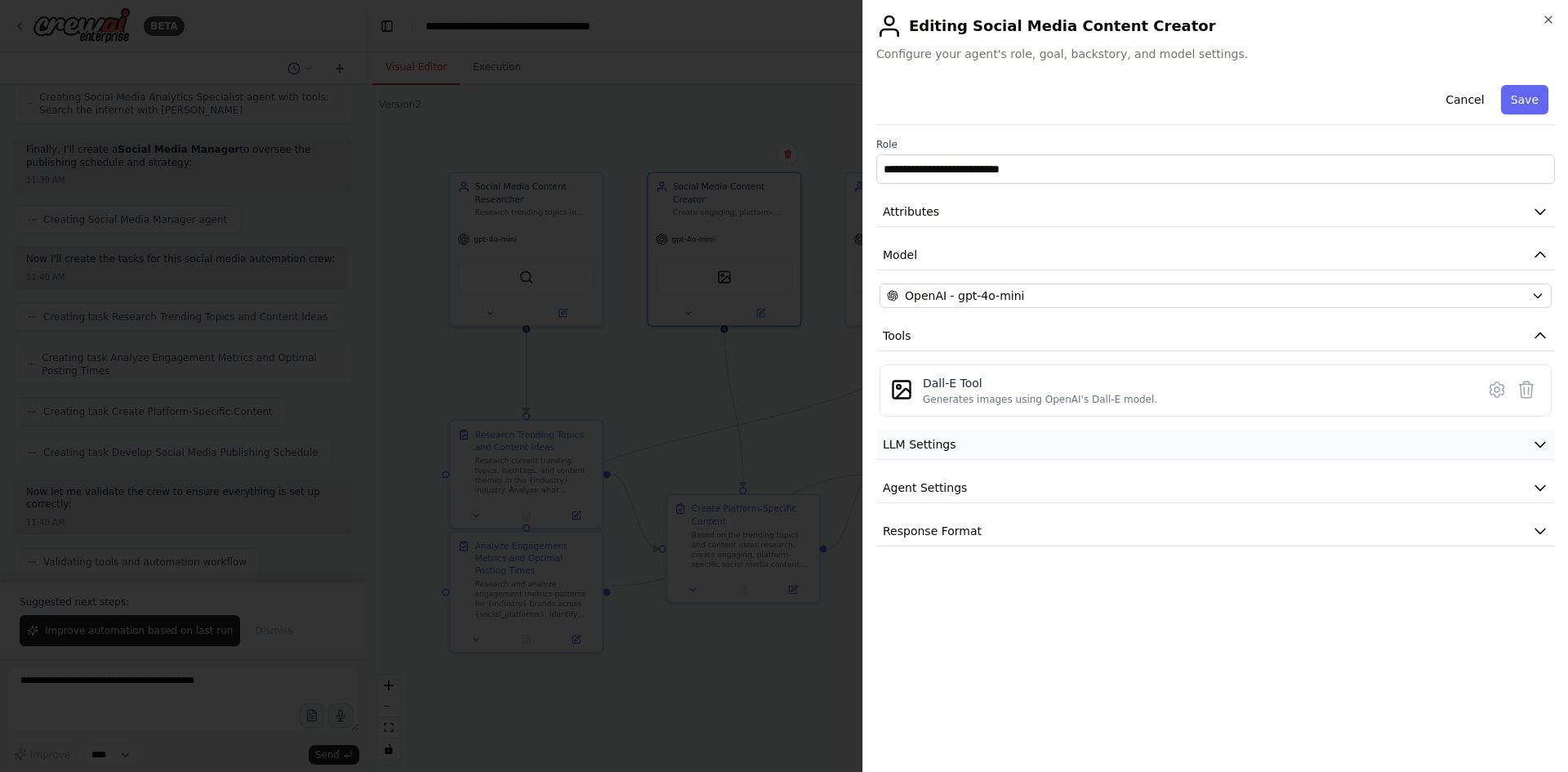
click at [1041, 453] on button "LLM Settings" at bounding box center [1215, 445] width 679 height 30
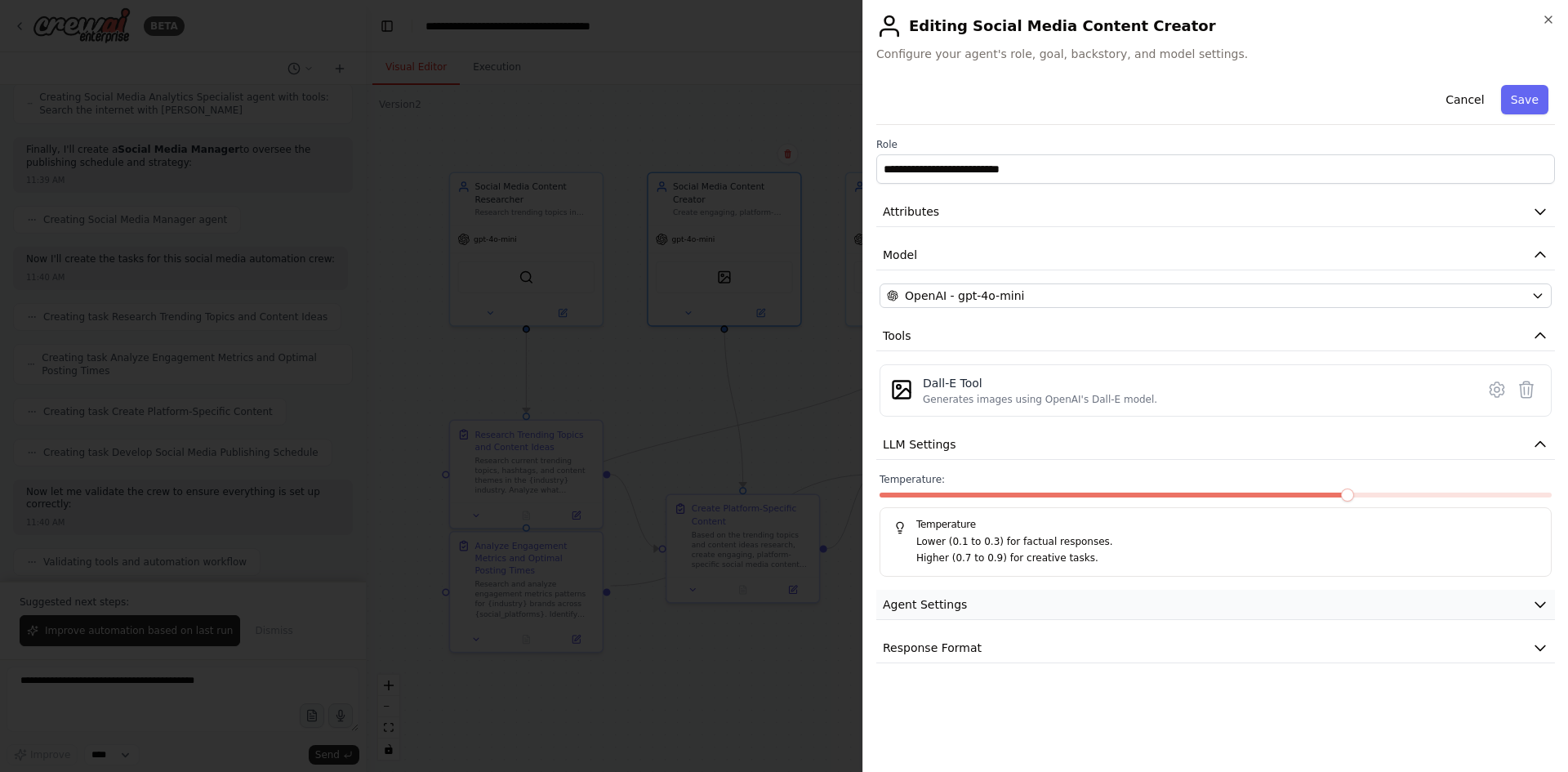
click at [979, 610] on button "Agent Settings" at bounding box center [1215, 604] width 679 height 30
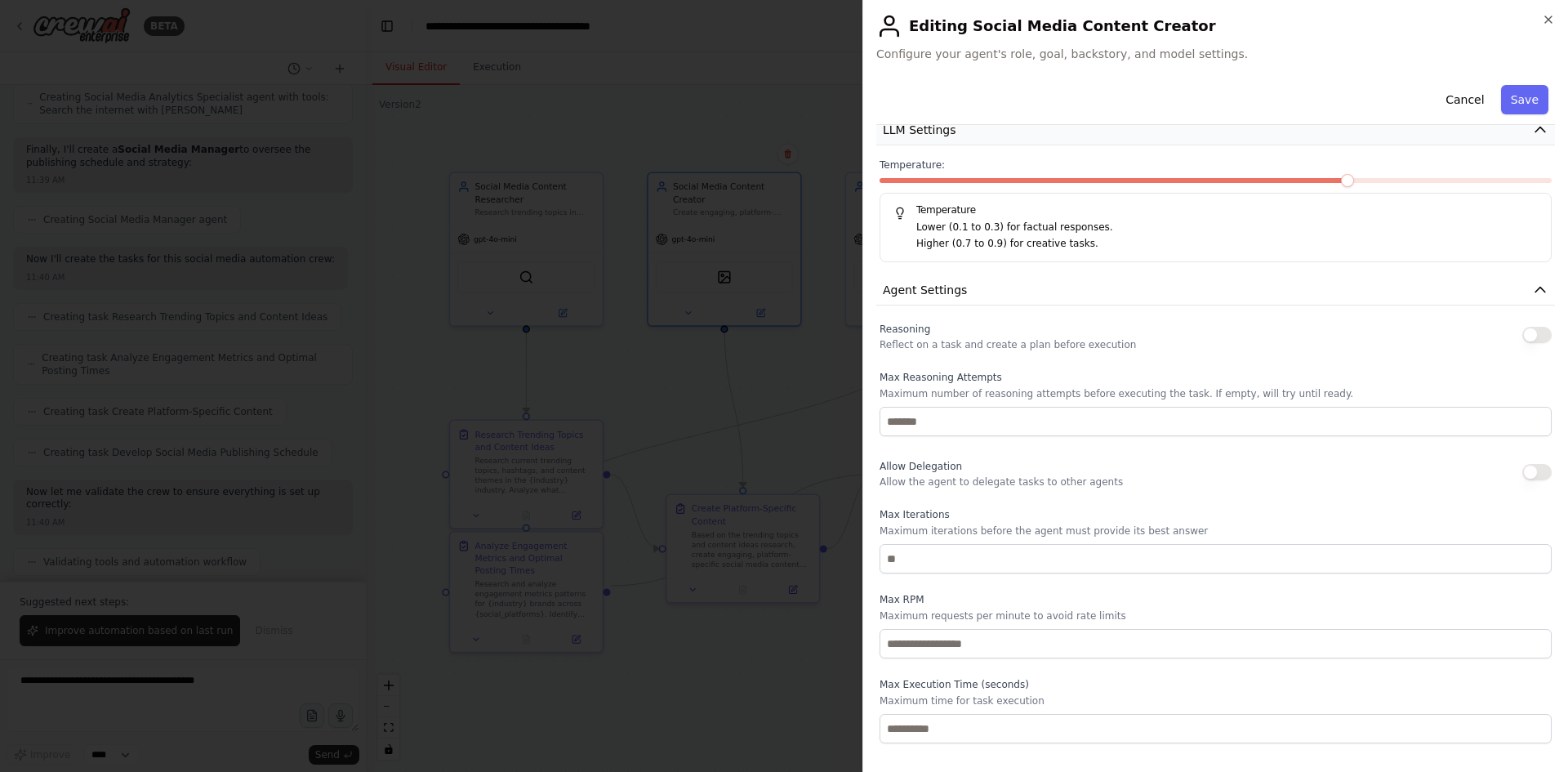
scroll to position [355, 0]
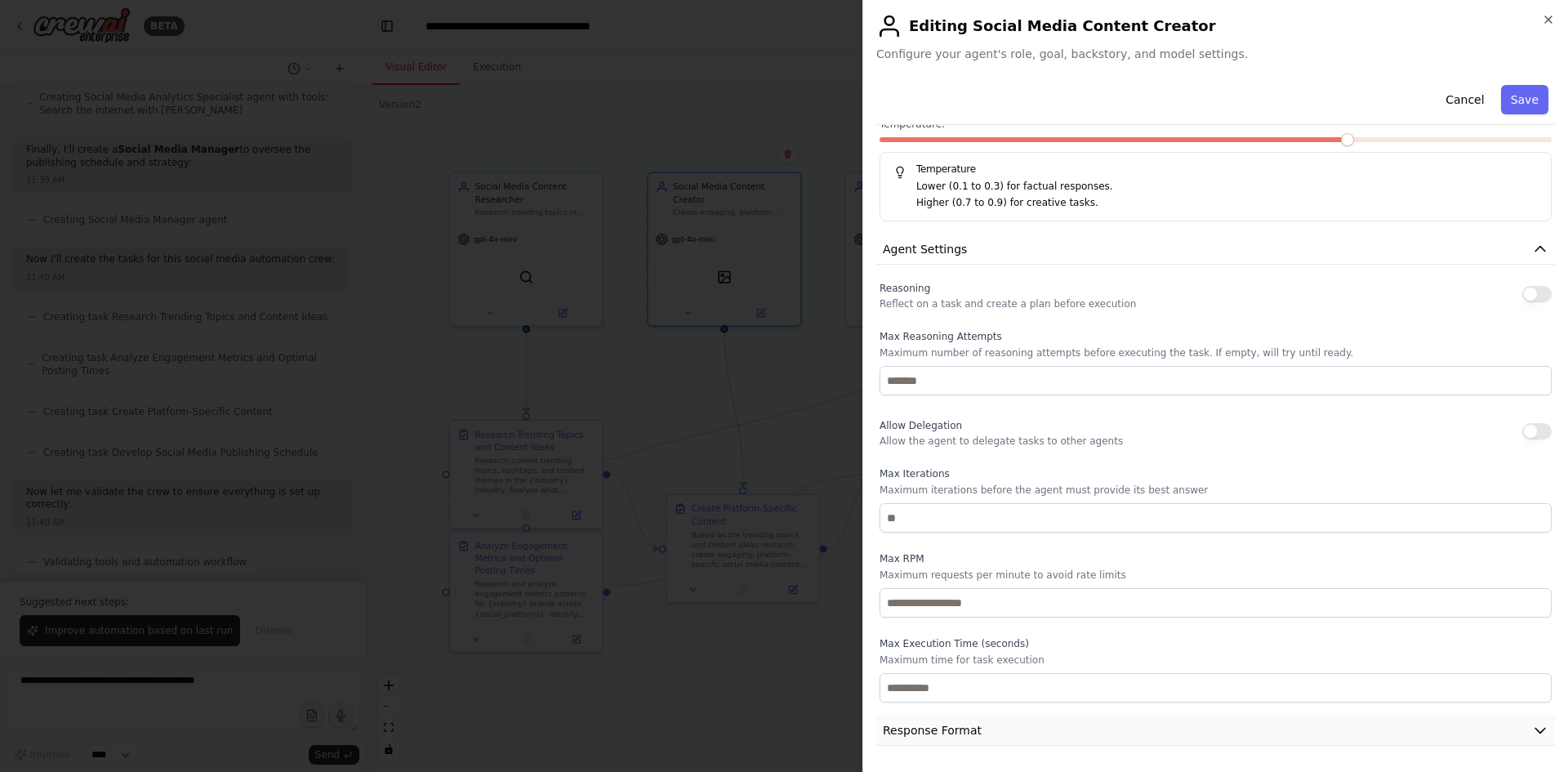
click at [963, 735] on span "Response Format" at bounding box center [932, 730] width 98 height 16
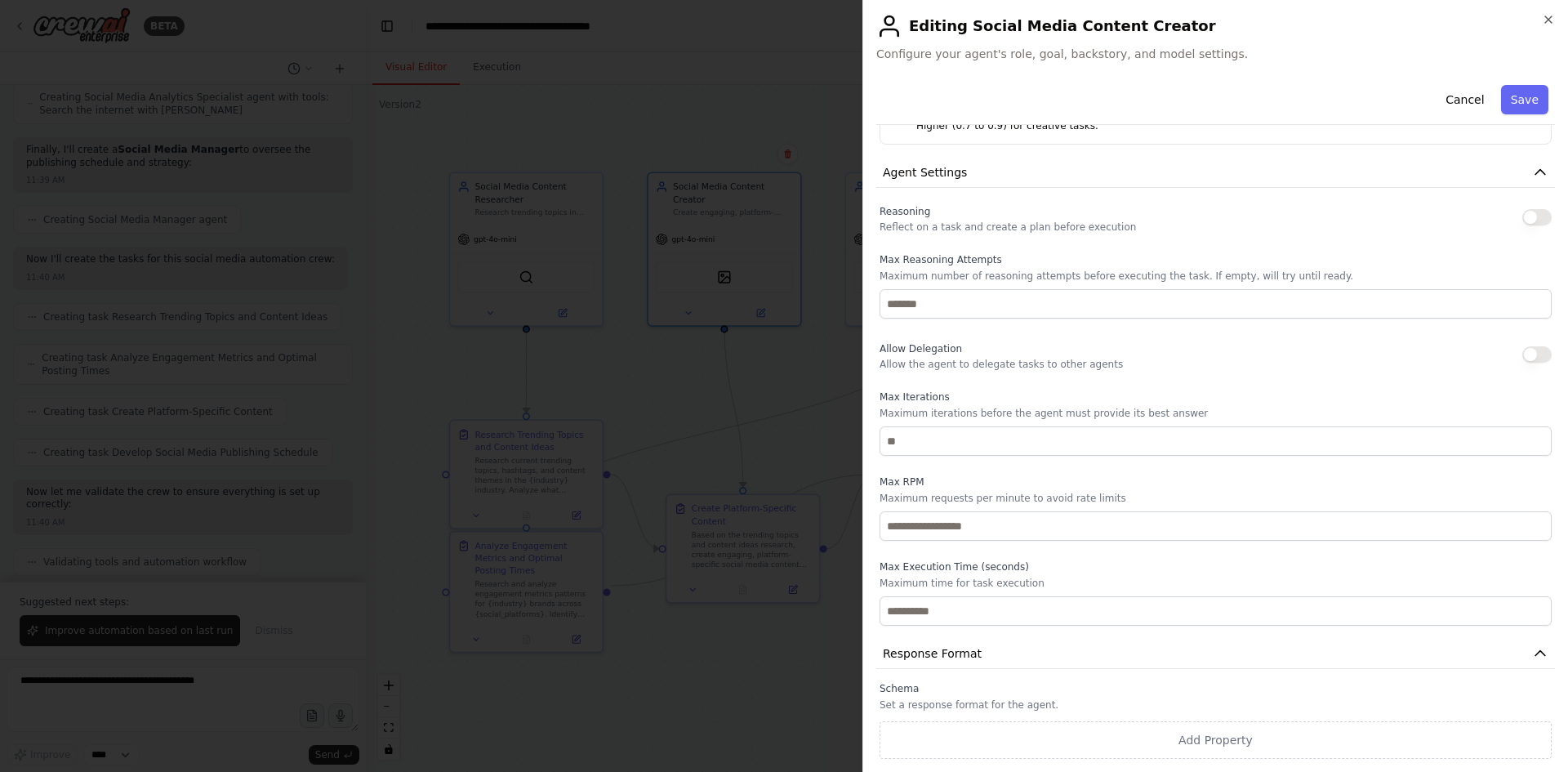
scroll to position [0, 0]
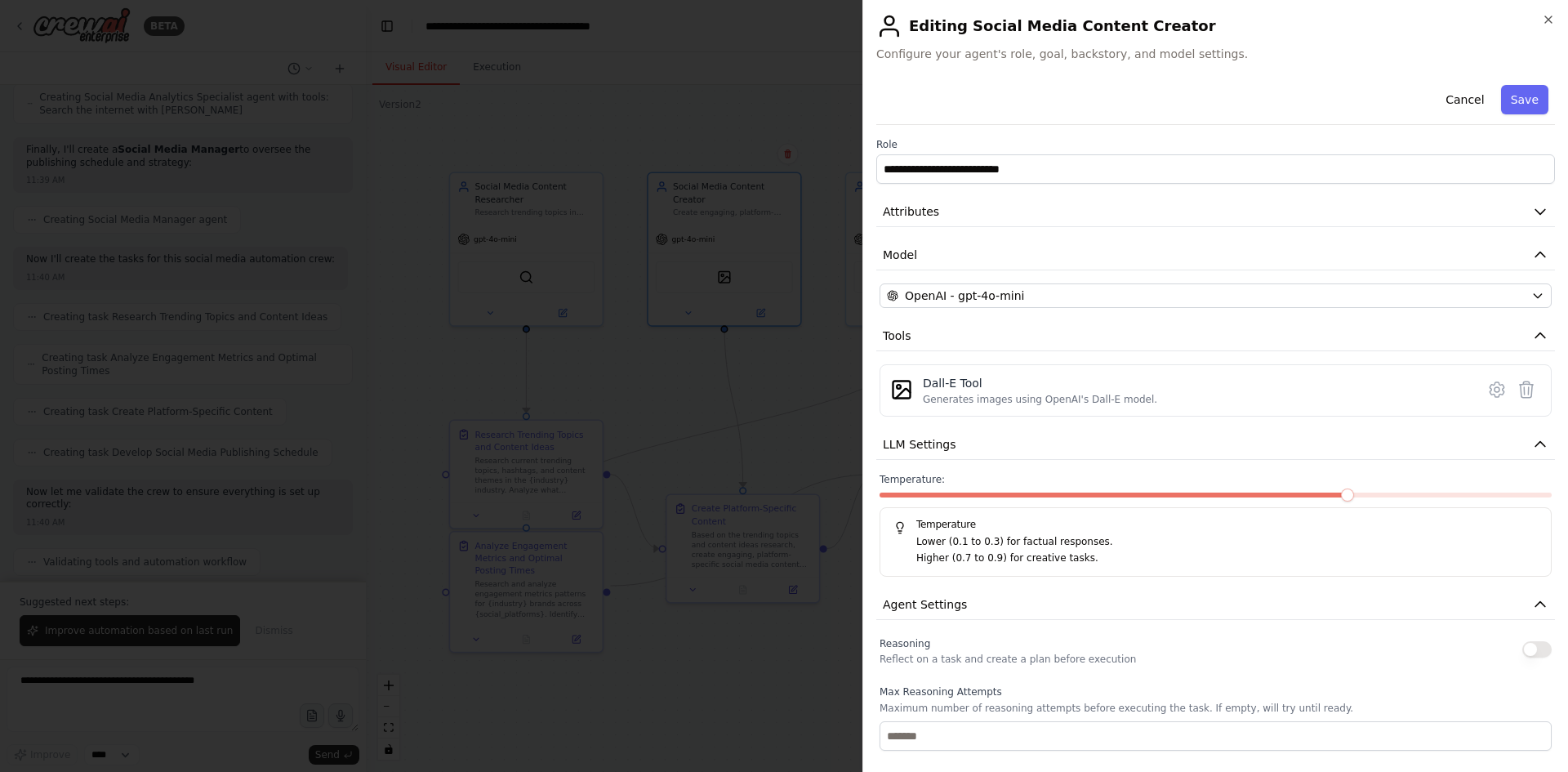
click at [844, 402] on div at bounding box center [784, 386] width 1568 height 772
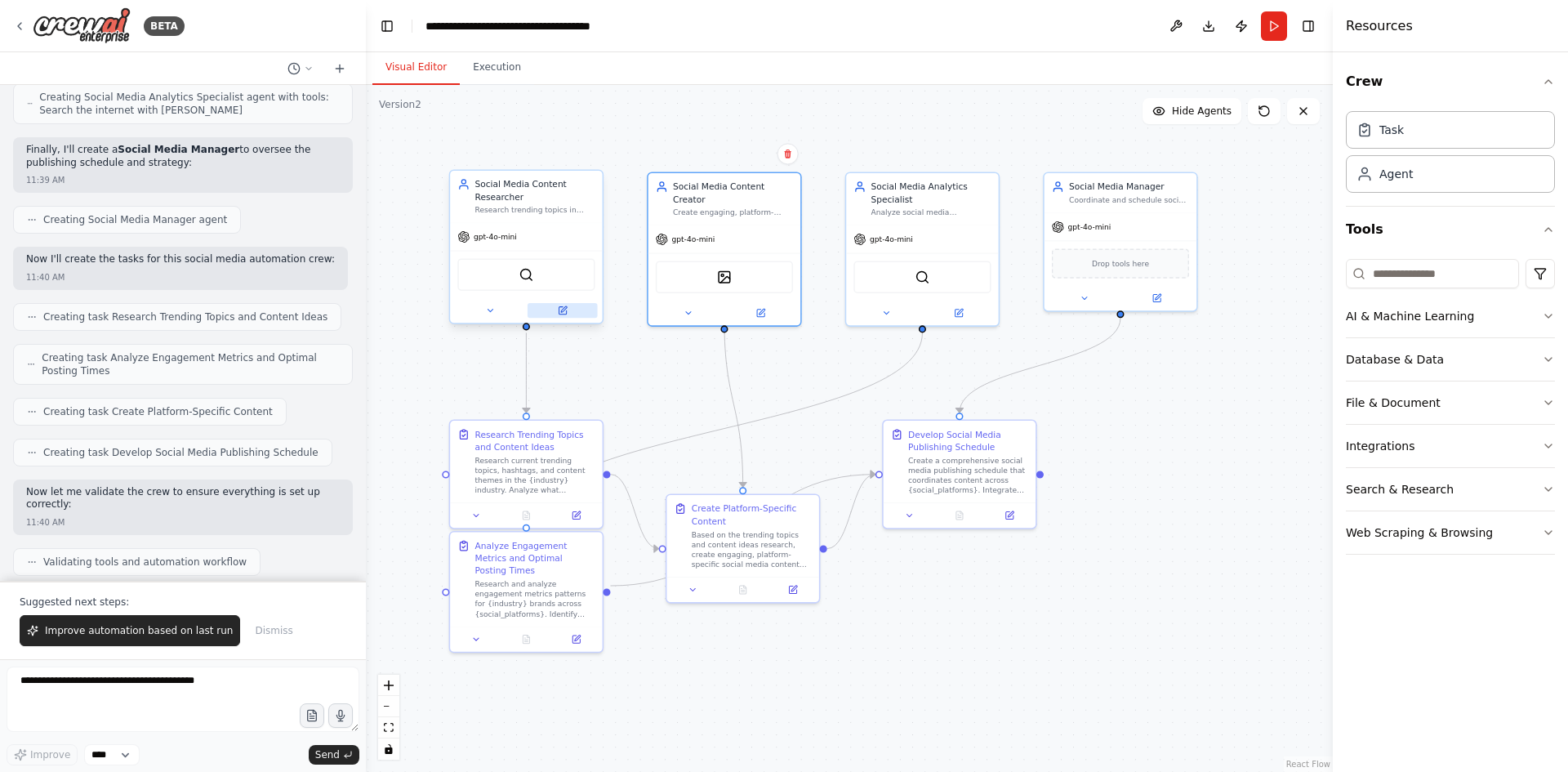
click at [555, 307] on button at bounding box center [563, 310] width 70 height 15
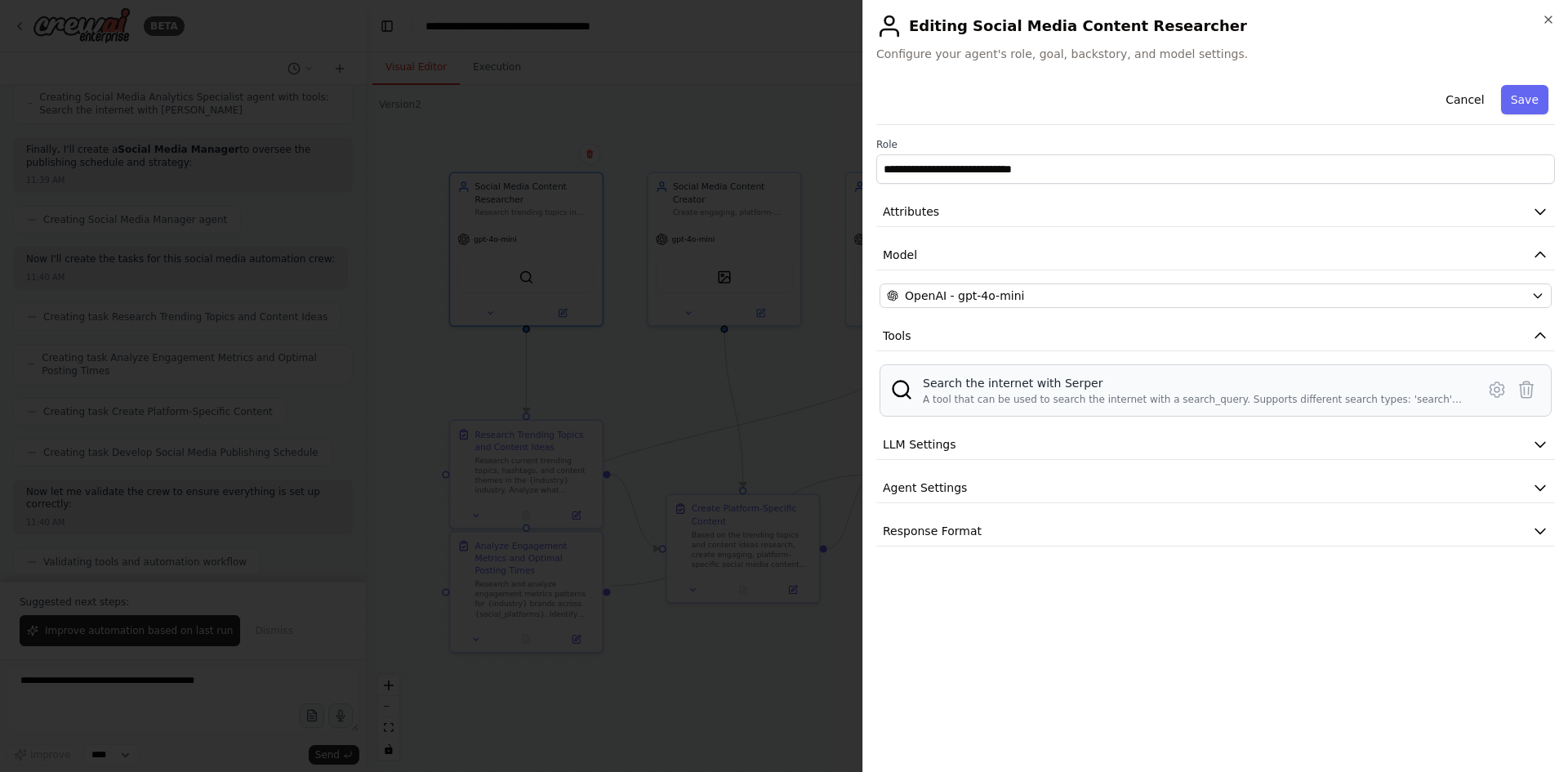
click at [1158, 389] on div "Search the internet with Serper" at bounding box center [1194, 382] width 543 height 16
click at [1493, 393] on icon at bounding box center [1497, 390] width 20 height 20
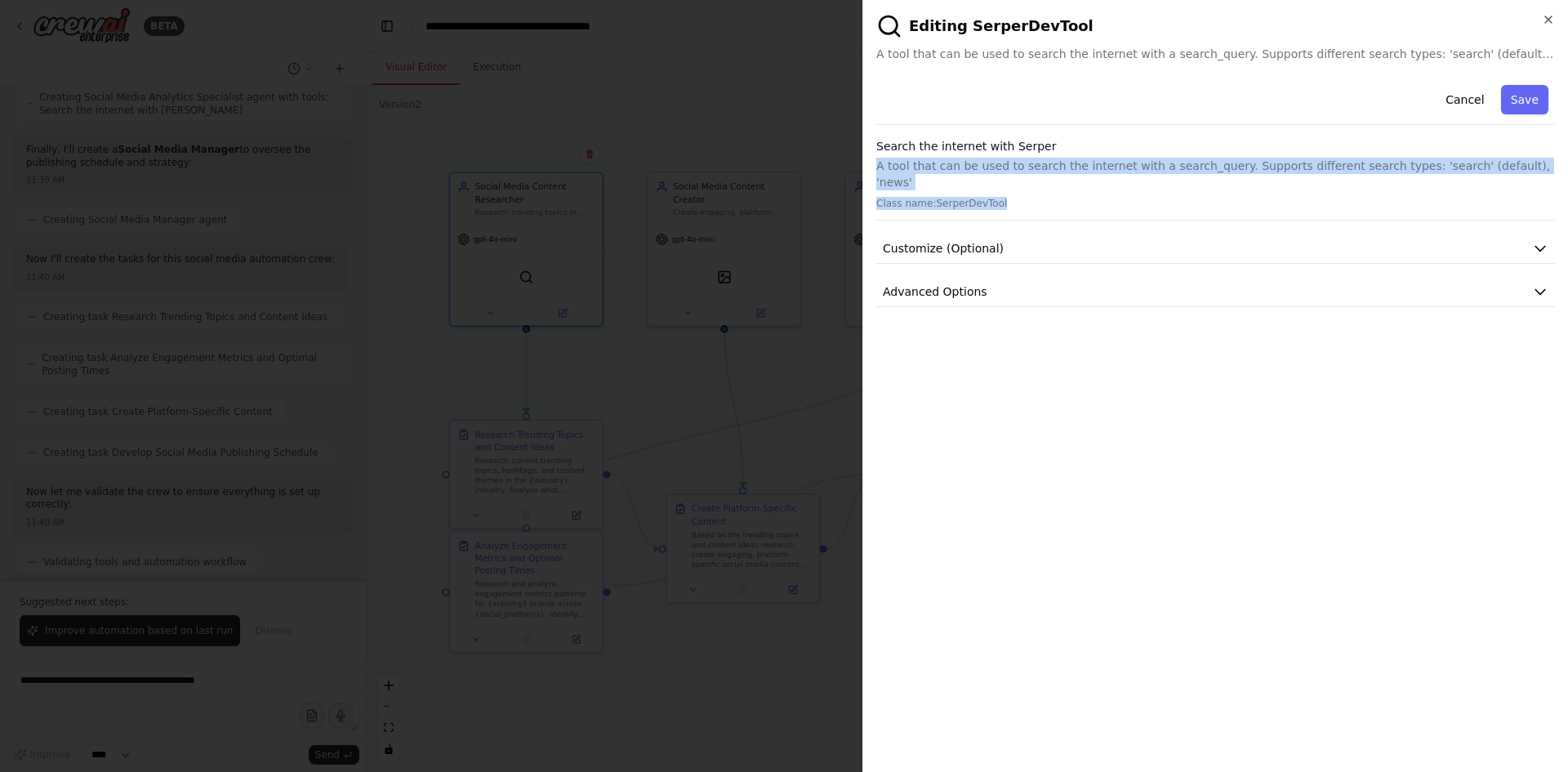
drag, startPoint x: 866, startPoint y: 165, endPoint x: 1402, endPoint y: 180, distance: 536.2
click at [1402, 180] on div "**********" at bounding box center [1215, 386] width 705 height 772
click at [936, 240] on span "Customize (Optional)" at bounding box center [943, 248] width 121 height 16
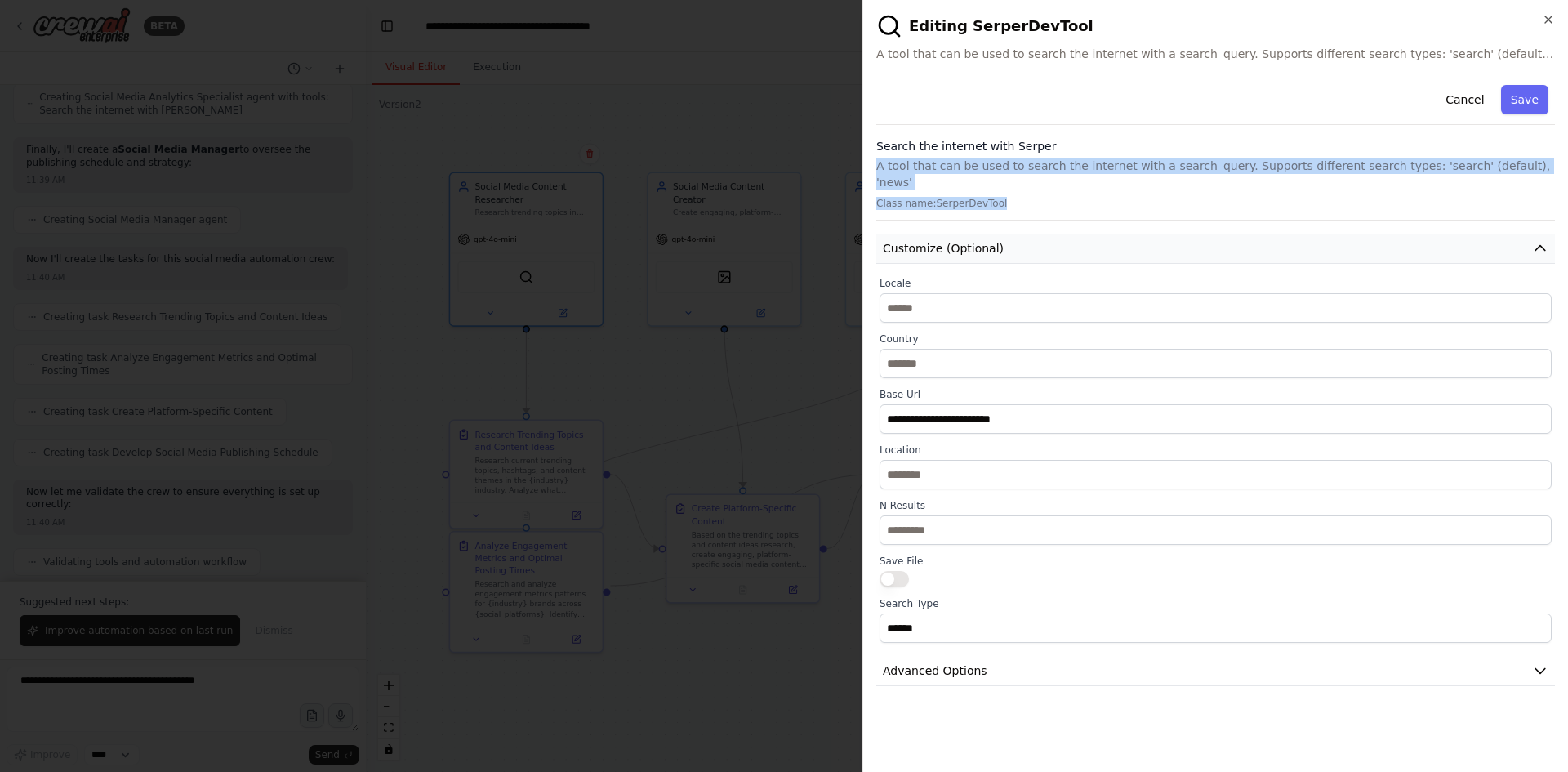
click at [936, 240] on span "Customize (Optional)" at bounding box center [943, 248] width 121 height 16
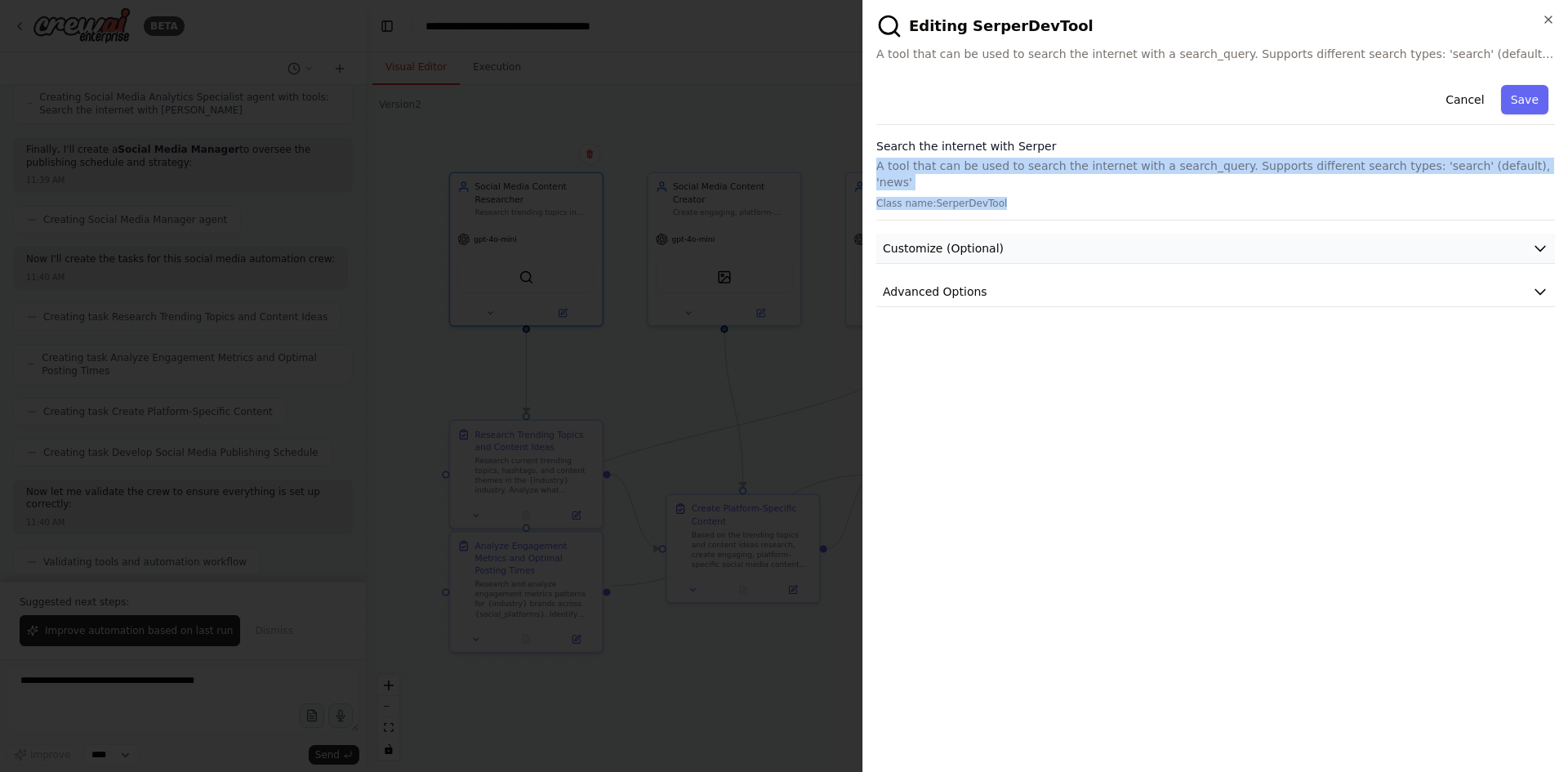
click at [936, 240] on span "Customize (Optional)" at bounding box center [943, 248] width 121 height 16
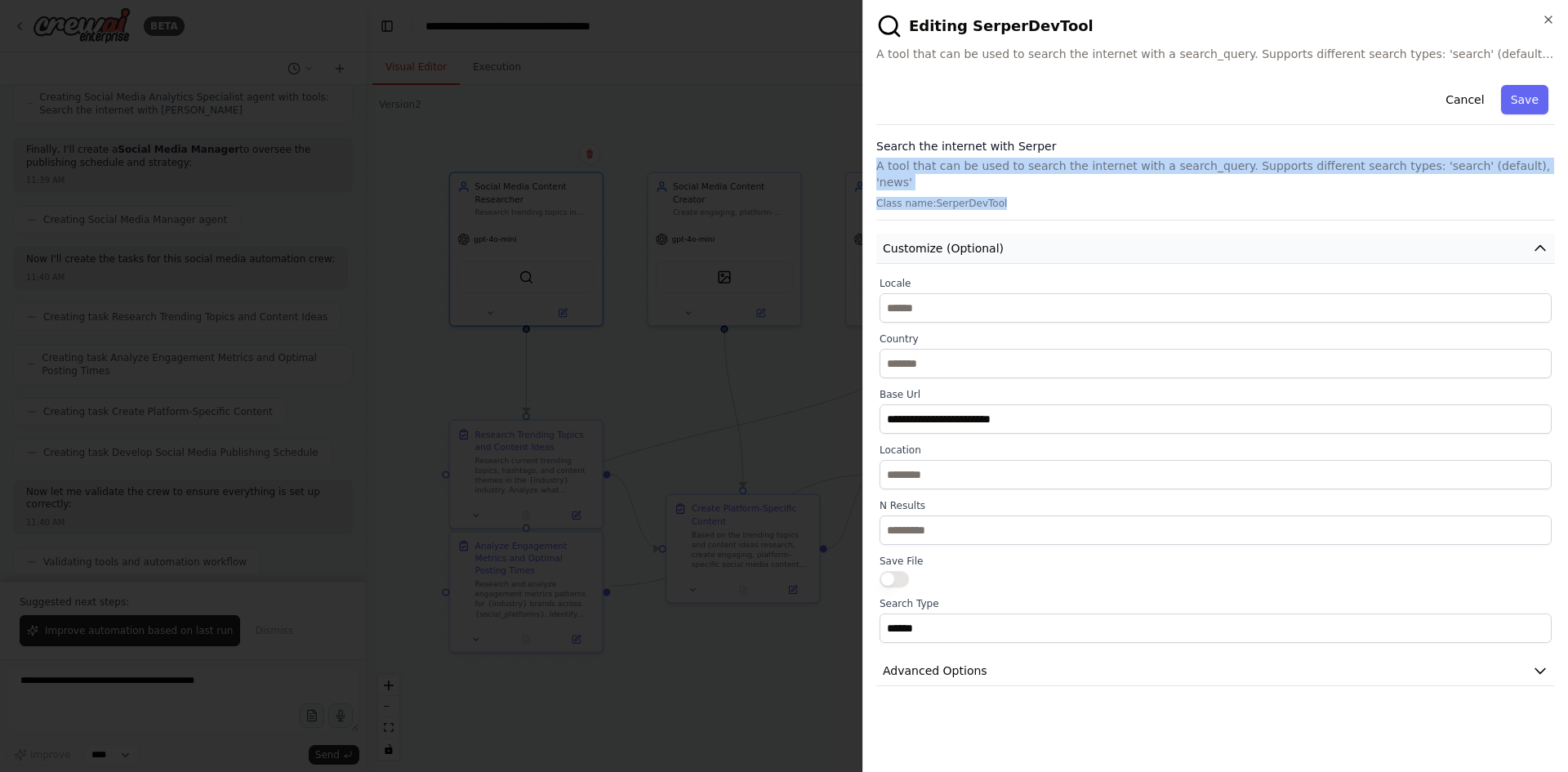
click at [936, 240] on span "Customize (Optional)" at bounding box center [943, 248] width 121 height 16
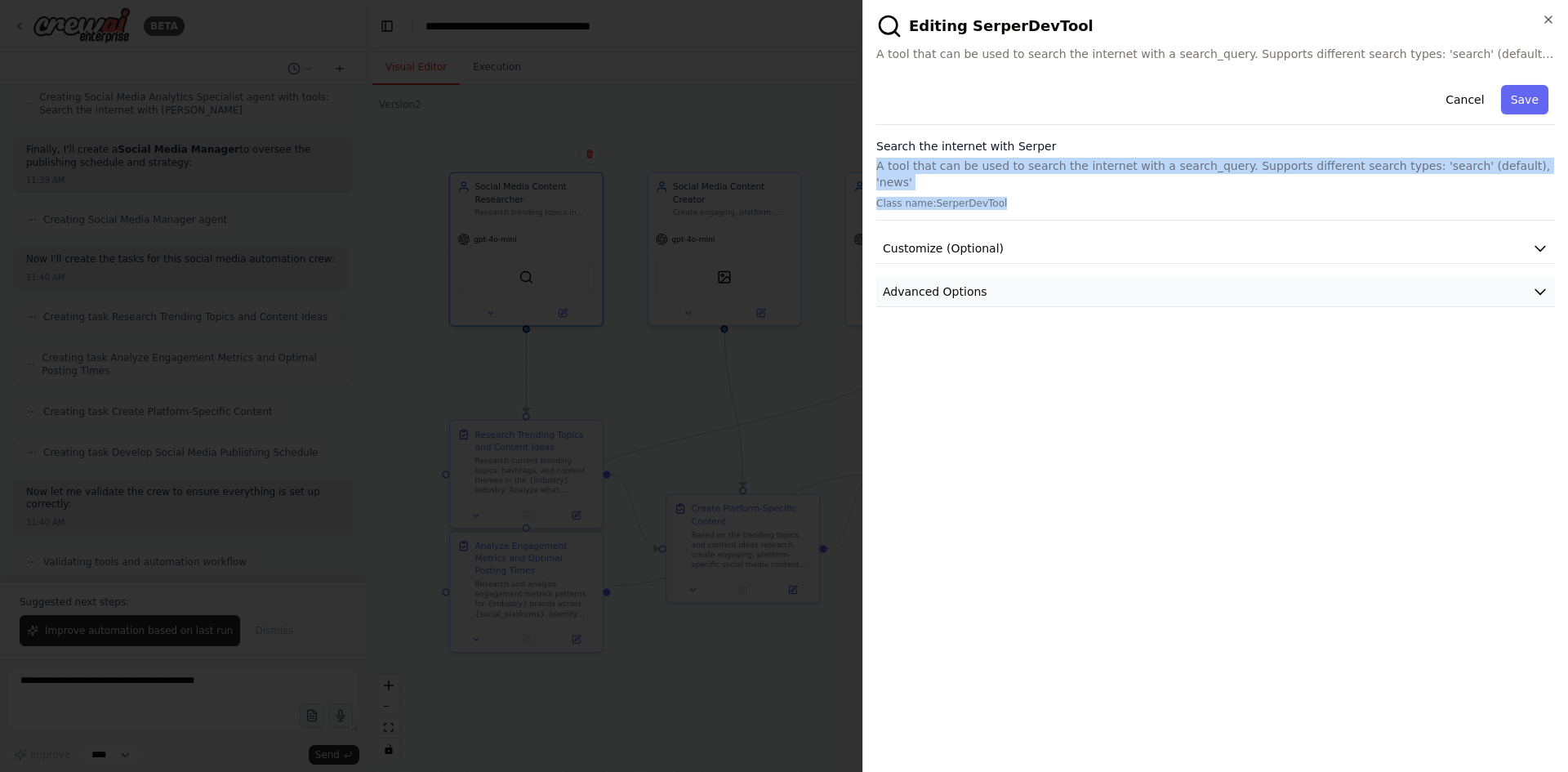
click at [946, 283] on button "Advanced Options" at bounding box center [1215, 292] width 679 height 30
click at [963, 240] on span "Customize (Optional)" at bounding box center [943, 248] width 121 height 16
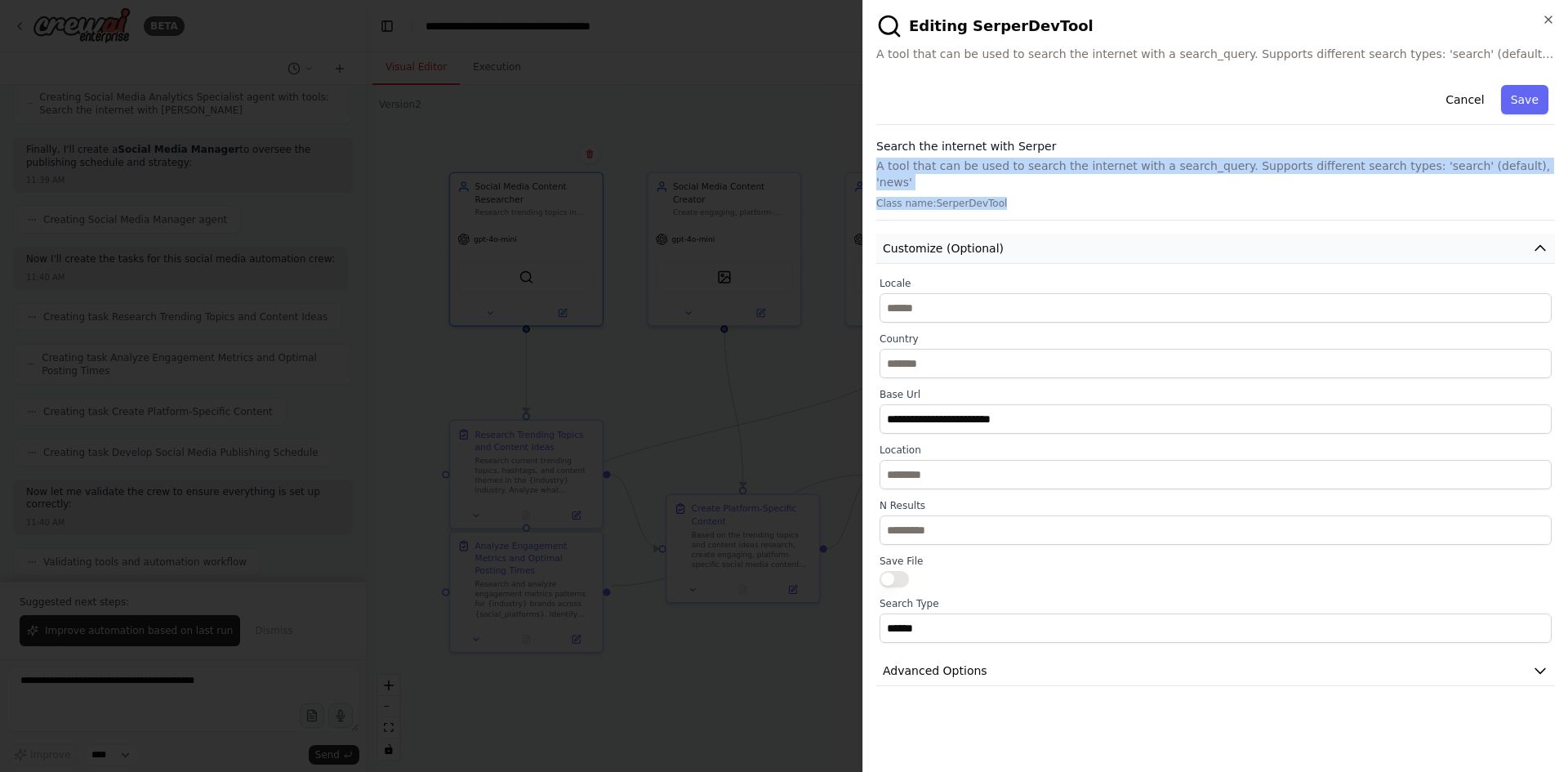
click at [963, 240] on span "Customize (Optional)" at bounding box center [943, 248] width 121 height 16
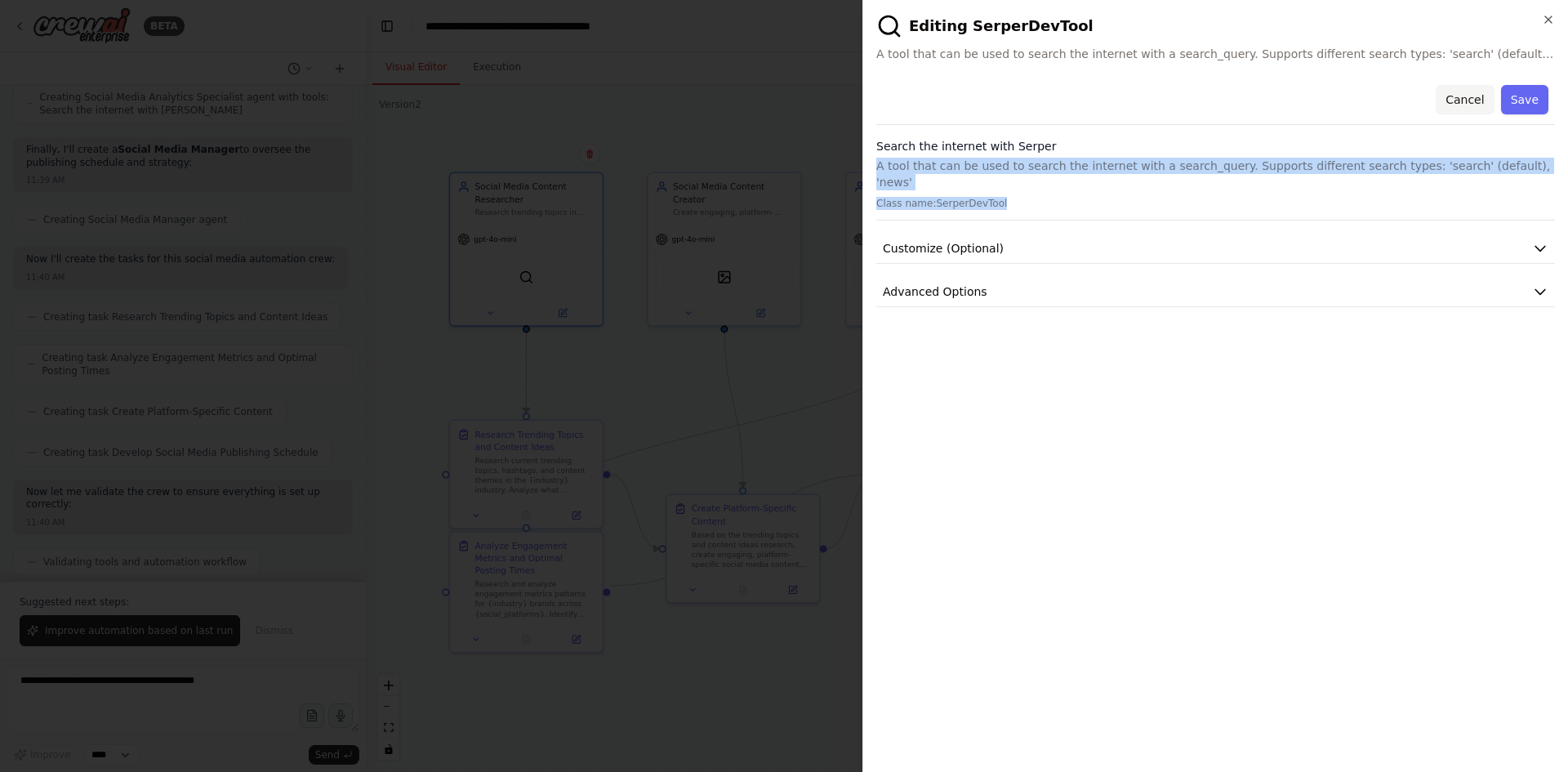
click at [1471, 91] on button "Cancel" at bounding box center [1464, 99] width 58 height 29
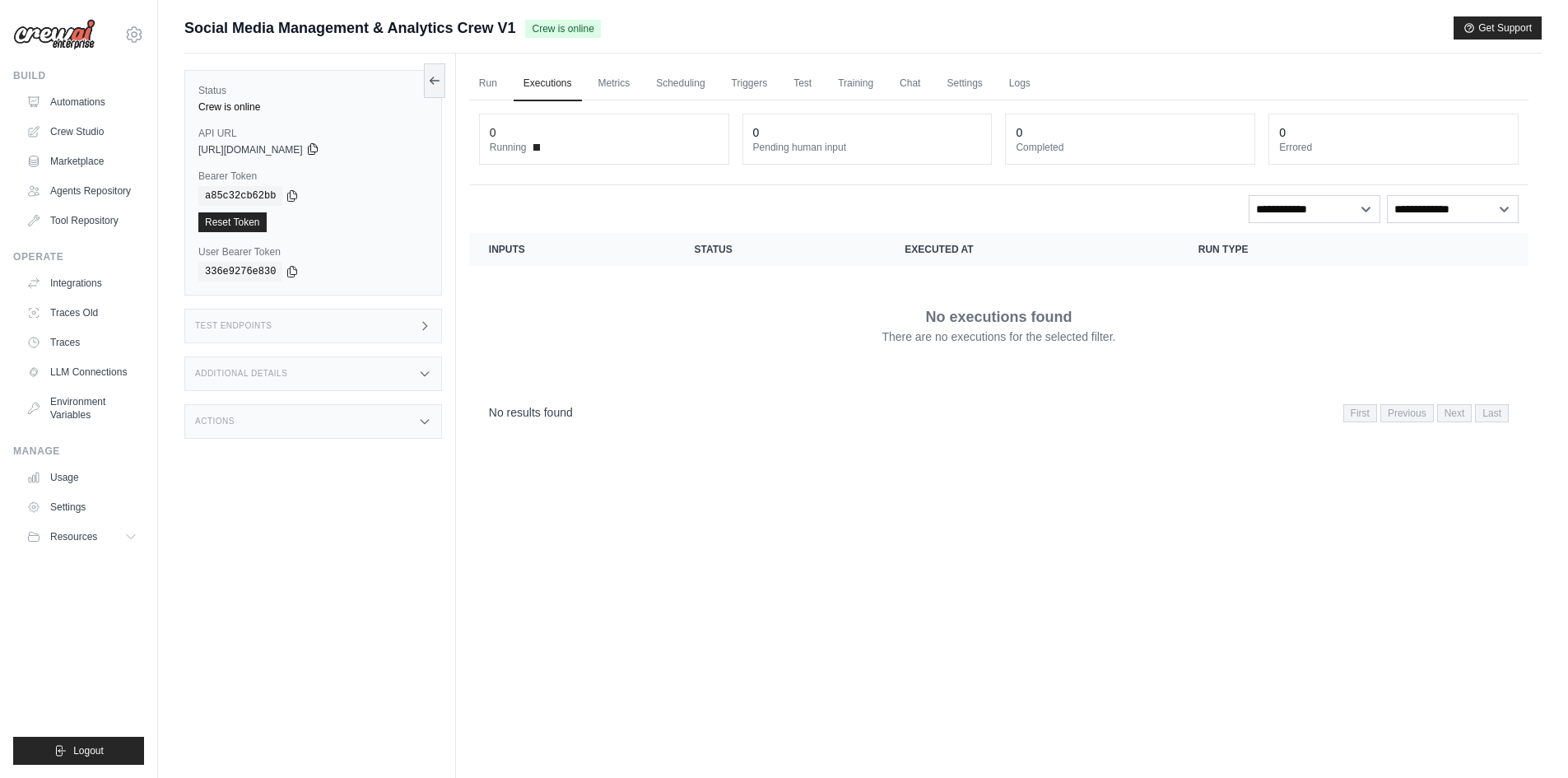
click at [317, 151] on icon at bounding box center [312, 149] width 9 height 11
click at [336, 335] on div "Test Endpoints" at bounding box center [313, 326] width 258 height 35
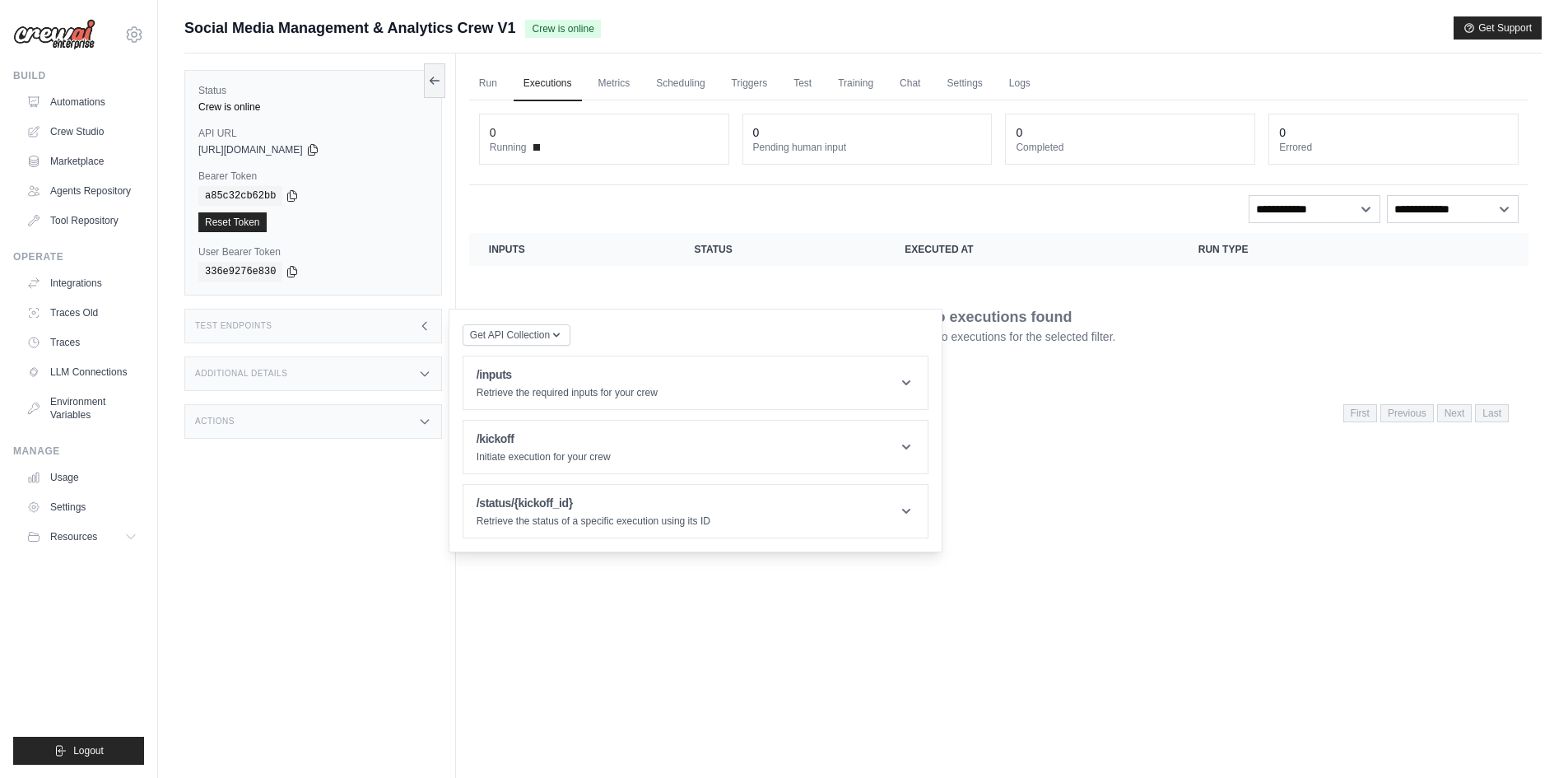
click at [1113, 550] on div "Run Executions Metrics Scheduling Triggers Test Training Chat Settings Logs 0 R…" at bounding box center [999, 443] width 1086 height 778
click at [1345, 206] on select "**********" at bounding box center [1314, 208] width 131 height 28
click at [1155, 452] on div "Run Executions Metrics Scheduling Triggers Test Training Chat Settings Logs 0 R…" at bounding box center [999, 443] width 1086 height 778
click at [481, 83] on link "Run" at bounding box center [488, 84] width 38 height 35
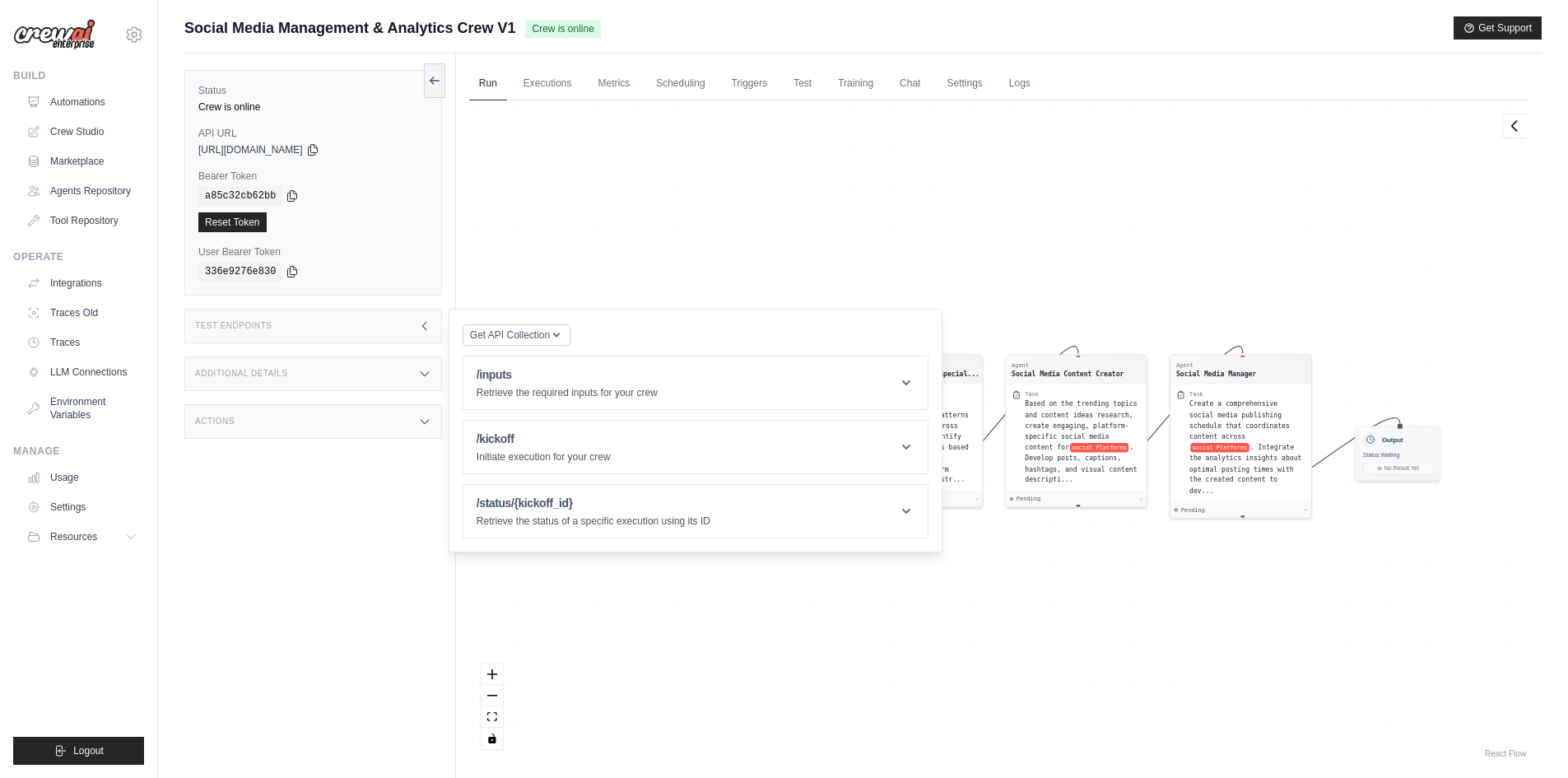
click at [738, 252] on div "Agent Social Media Content Researche... Task Research current trending topics, …" at bounding box center [999, 430] width 1059 height 661
click at [375, 323] on div "Test Endpoints" at bounding box center [313, 326] width 258 height 35
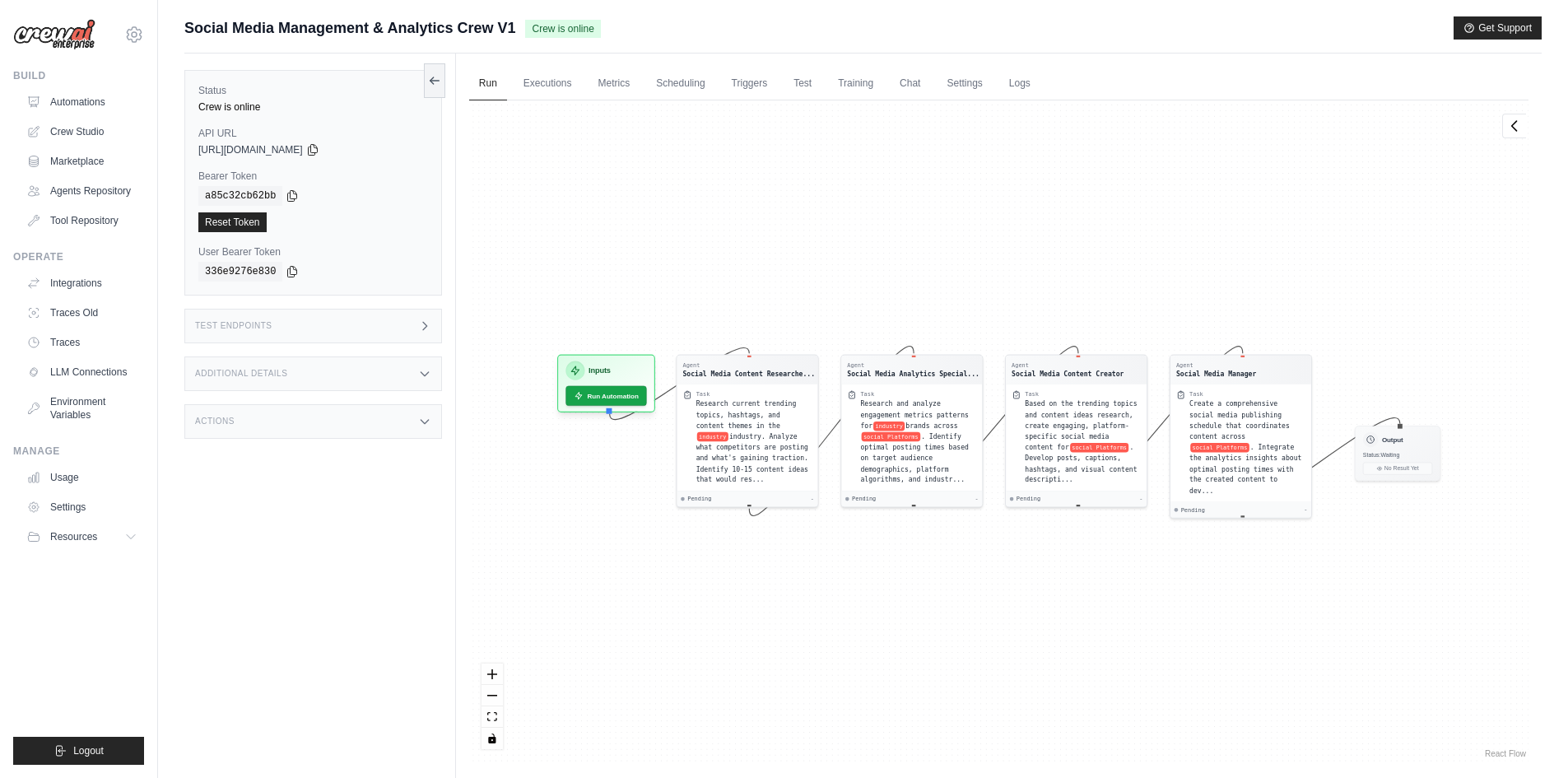
click at [415, 380] on div "Additional Details" at bounding box center [313, 373] width 258 height 35
click at [421, 372] on icon at bounding box center [425, 373] width 13 height 13
click at [385, 413] on div "Actions" at bounding box center [313, 421] width 258 height 35
drag, startPoint x: 385, startPoint y: 413, endPoint x: 399, endPoint y: 417, distance: 14.6
click at [385, 414] on div "Actions" at bounding box center [313, 421] width 258 height 35
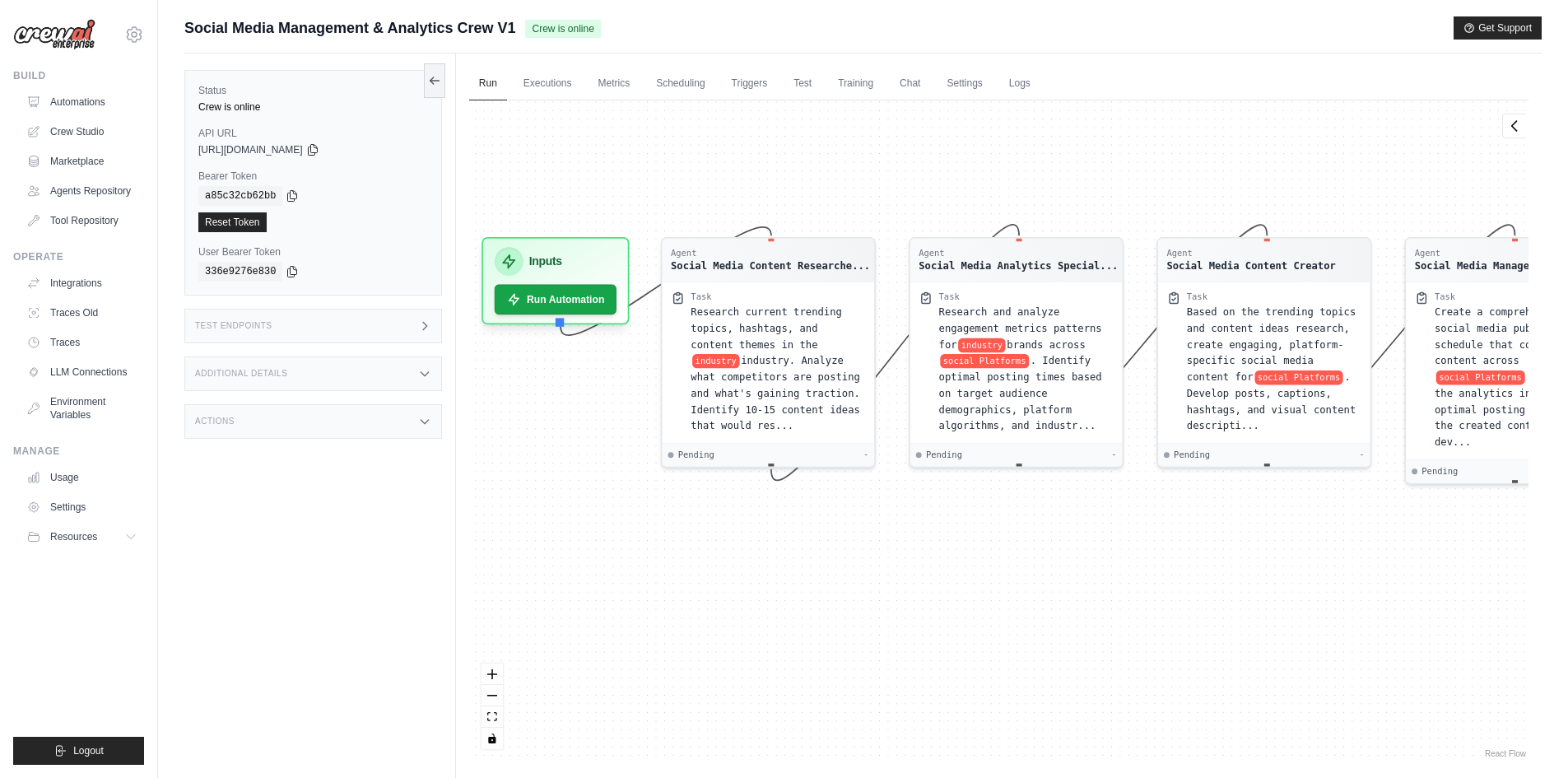
drag, startPoint x: 829, startPoint y: 603, endPoint x: 821, endPoint y: 519, distance: 84.4
click at [821, 519] on div "Agent Social Media Content Researche... Task Research current trending topics, …" at bounding box center [999, 430] width 1059 height 661
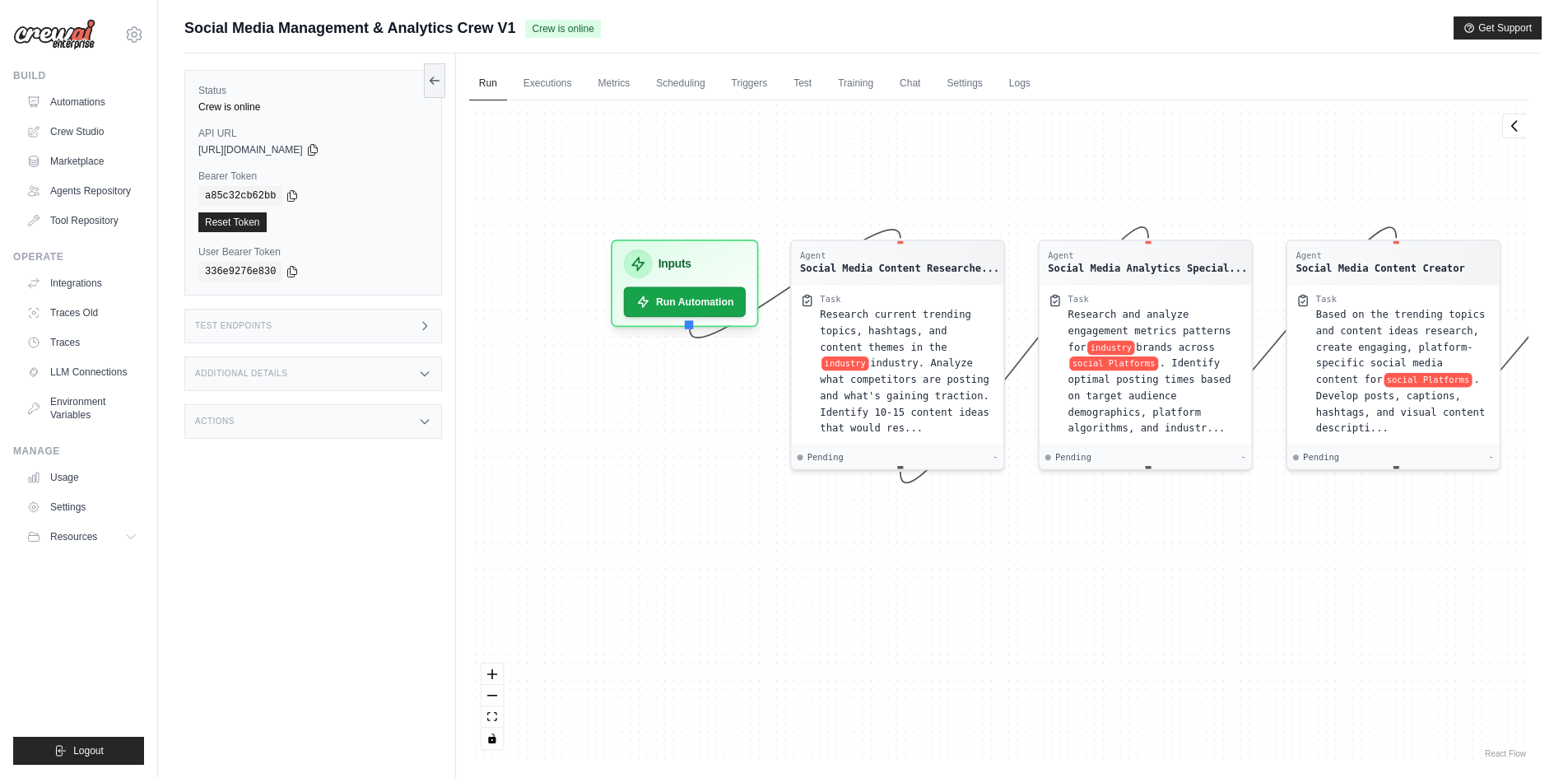
drag, startPoint x: 530, startPoint y: 540, endPoint x: 658, endPoint y: 565, distance: 130.4
click at [658, 565] on div "Agent Social Media Content Researche... Task Research current trending topics, …" at bounding box center [999, 430] width 1059 height 661
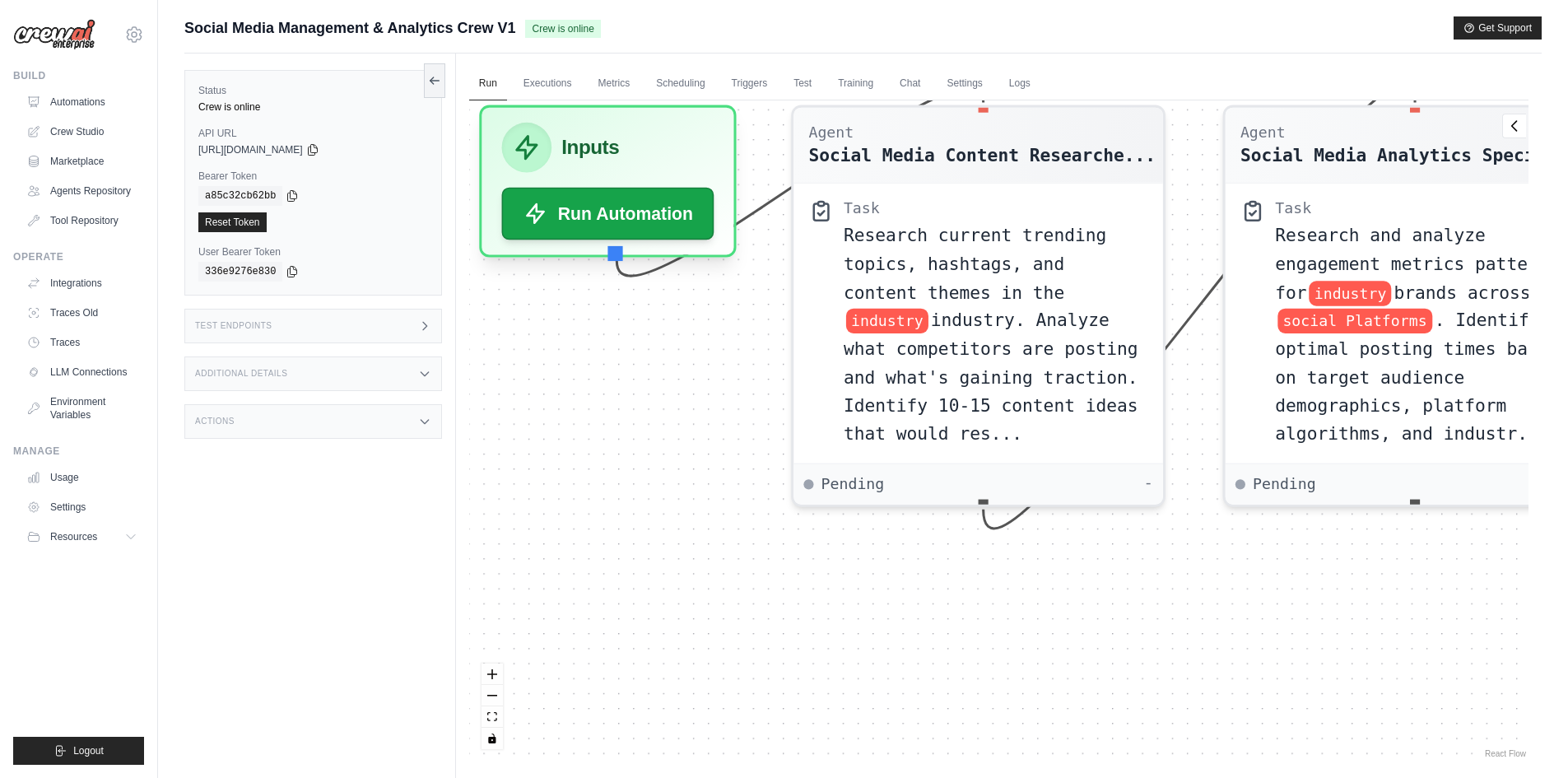
drag, startPoint x: 1035, startPoint y: 640, endPoint x: 832, endPoint y: 705, distance: 213.2
click at [809, 723] on div "Agent Social Media Content Researche... Task Research current trending topics, …" at bounding box center [999, 430] width 1059 height 661
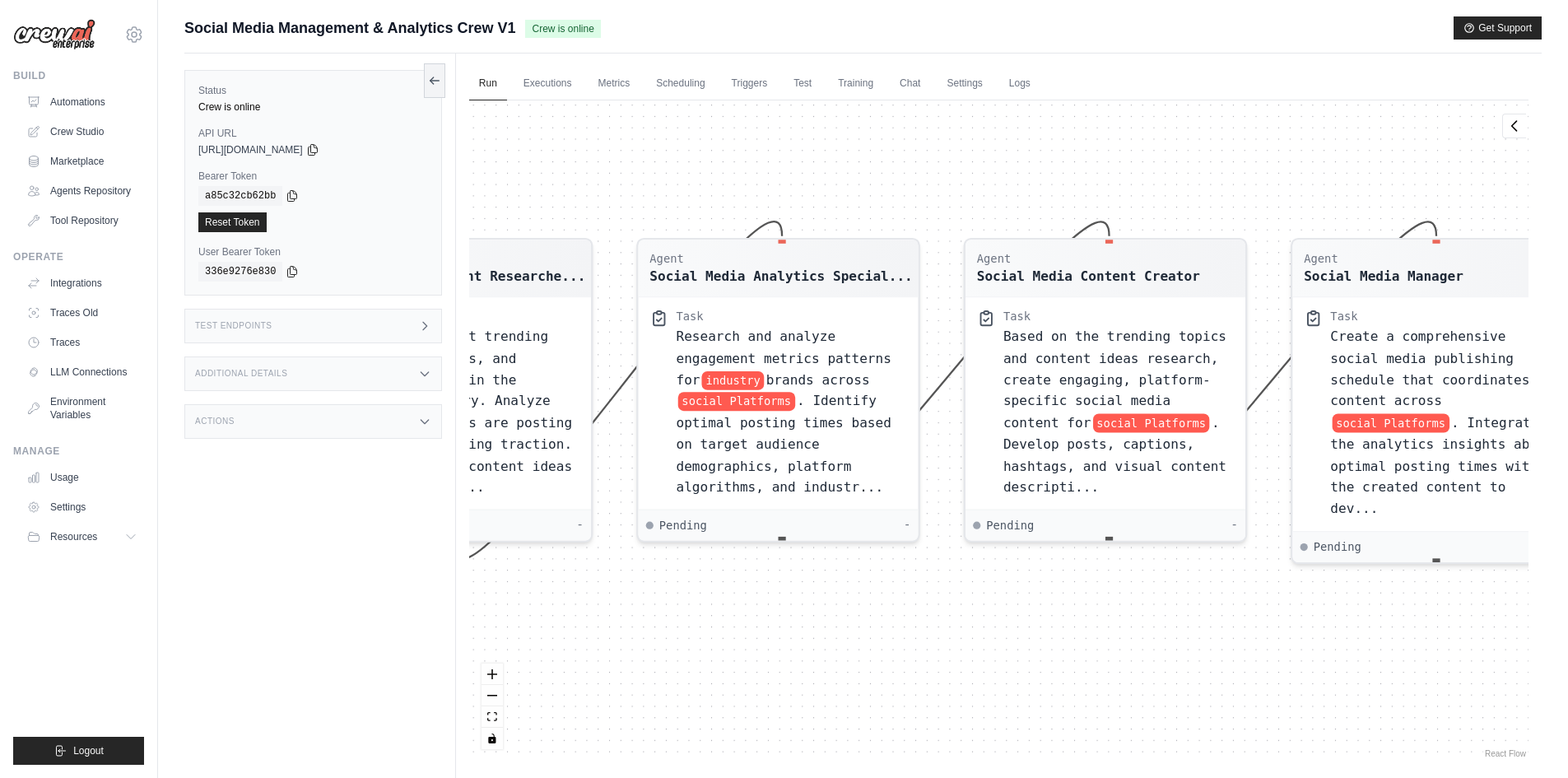
drag, startPoint x: 1162, startPoint y: 663, endPoint x: 747, endPoint y: 630, distance: 416.3
click at [747, 630] on div "Agent Social Media Content Researche... Task Research current trending topics, …" at bounding box center [999, 430] width 1059 height 661
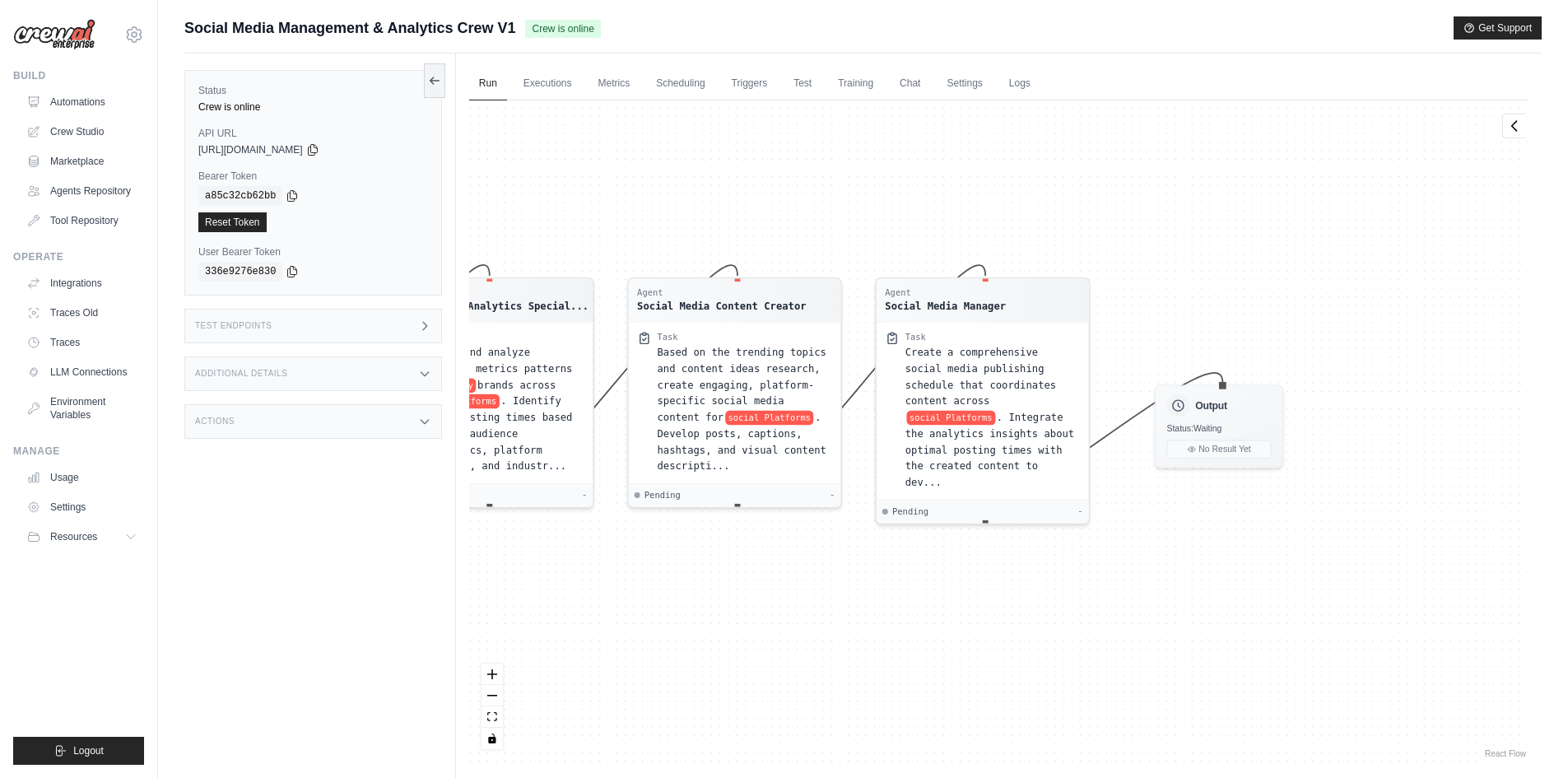
drag, startPoint x: 1161, startPoint y: 654, endPoint x: 1038, endPoint y: 603, distance: 133.2
click at [956, 621] on div "Agent Social Media Content Researche... Task Research current trending topics, …" at bounding box center [999, 430] width 1059 height 661
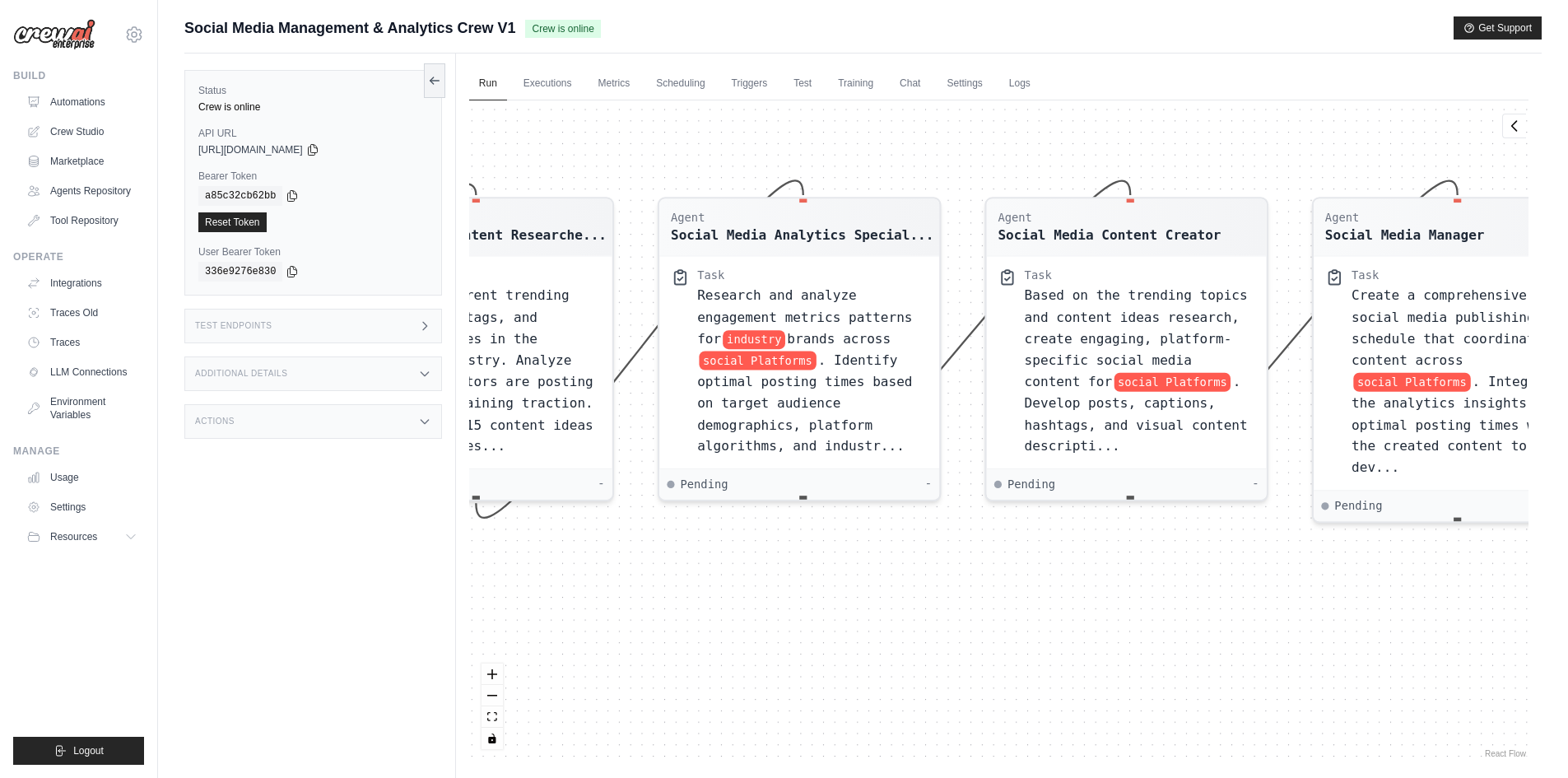
drag, startPoint x: 699, startPoint y: 613, endPoint x: 1288, endPoint y: 622, distance: 589.1
click at [1288, 622] on div "Agent Social Media Content Researche... Task Research current trending topics, …" at bounding box center [999, 430] width 1059 height 661
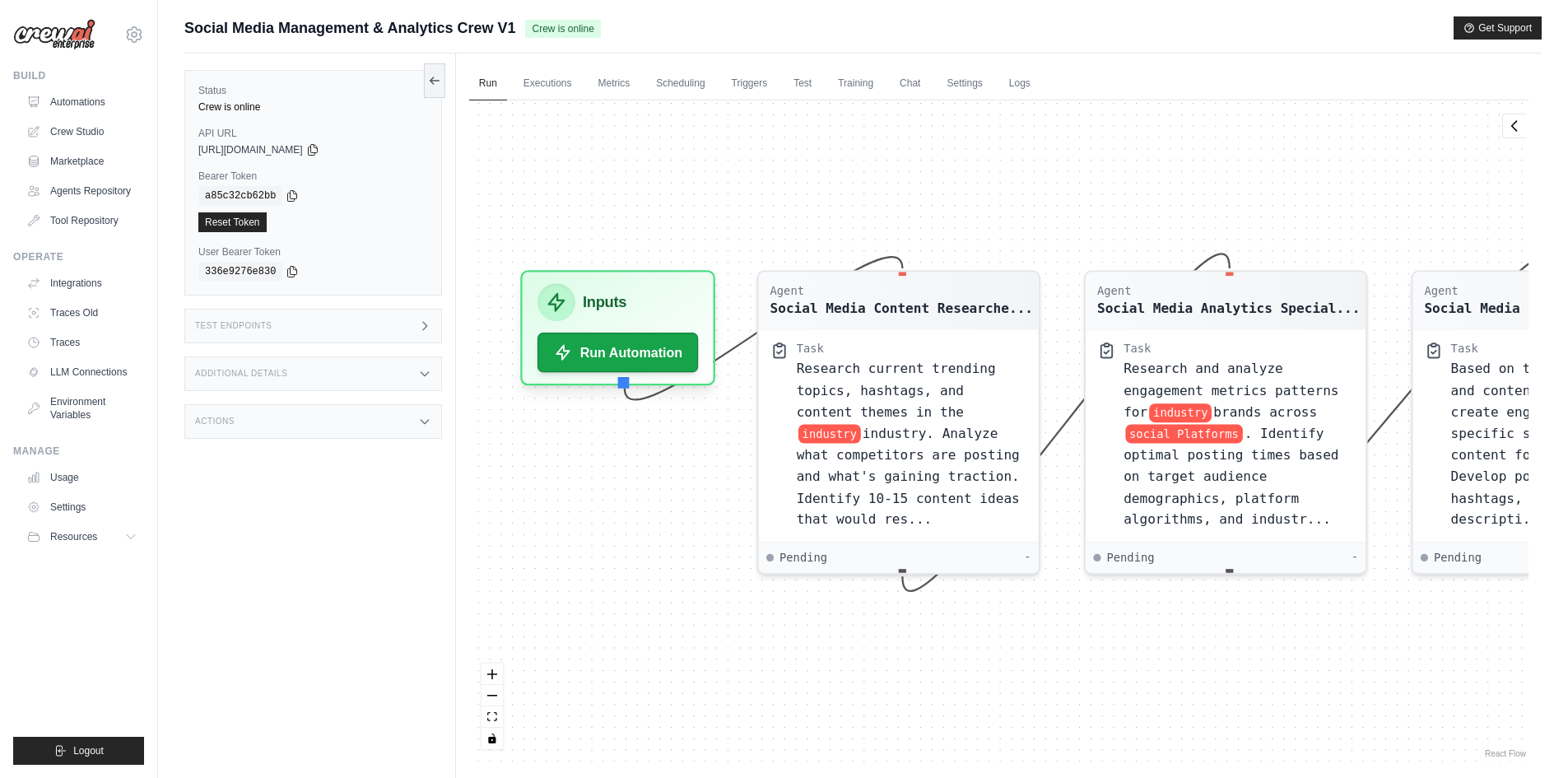
drag, startPoint x: 646, startPoint y: 532, endPoint x: 1072, endPoint y: 605, distance: 432.2
click at [1072, 605] on div "Agent Social Media Content Researche... Task Research current trending topics, …" at bounding box center [999, 430] width 1059 height 661
click at [628, 341] on button "Run Automation" at bounding box center [617, 345] width 169 height 42
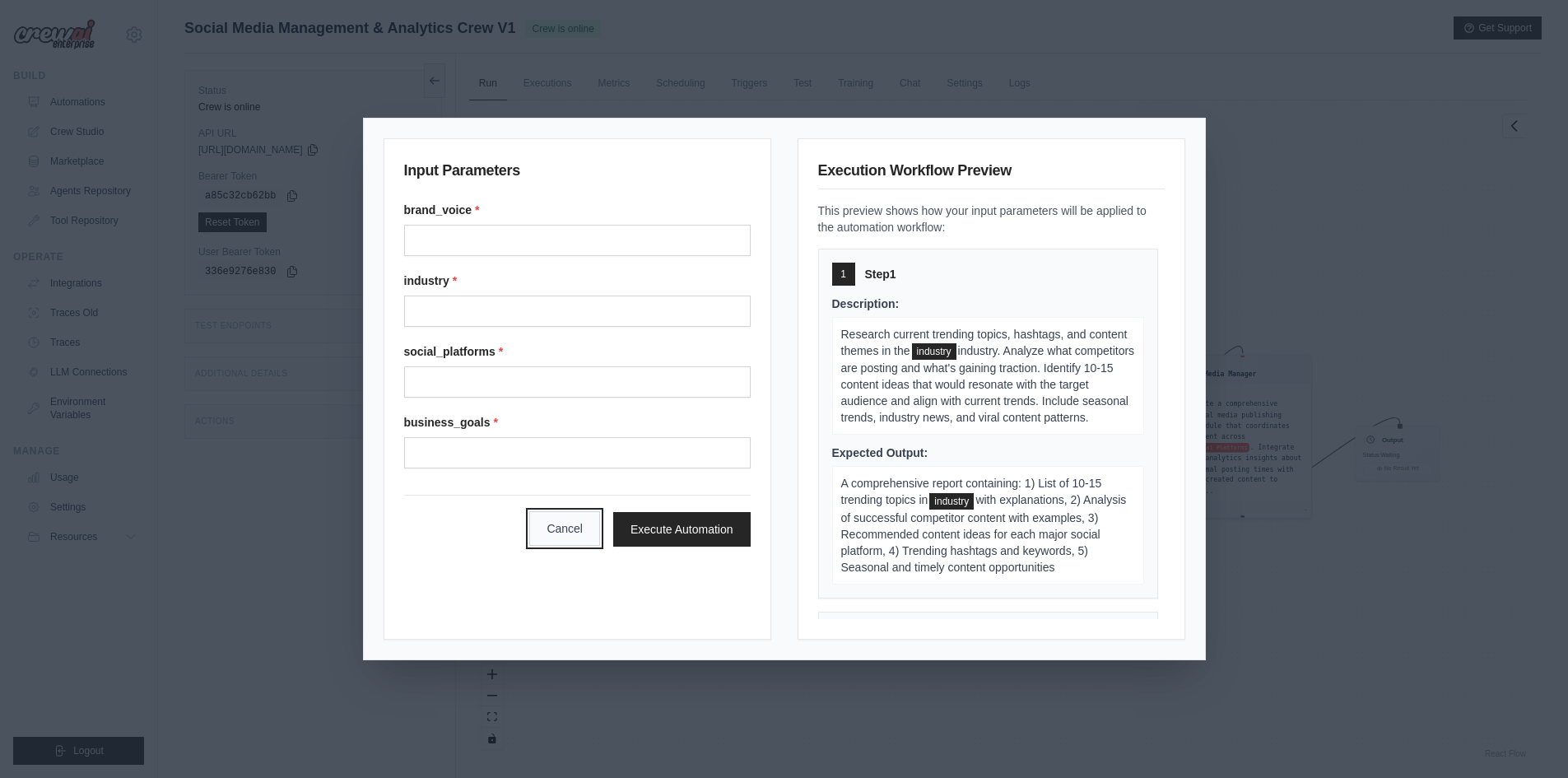
click at [531, 530] on button "Cancel" at bounding box center [564, 529] width 71 height 35
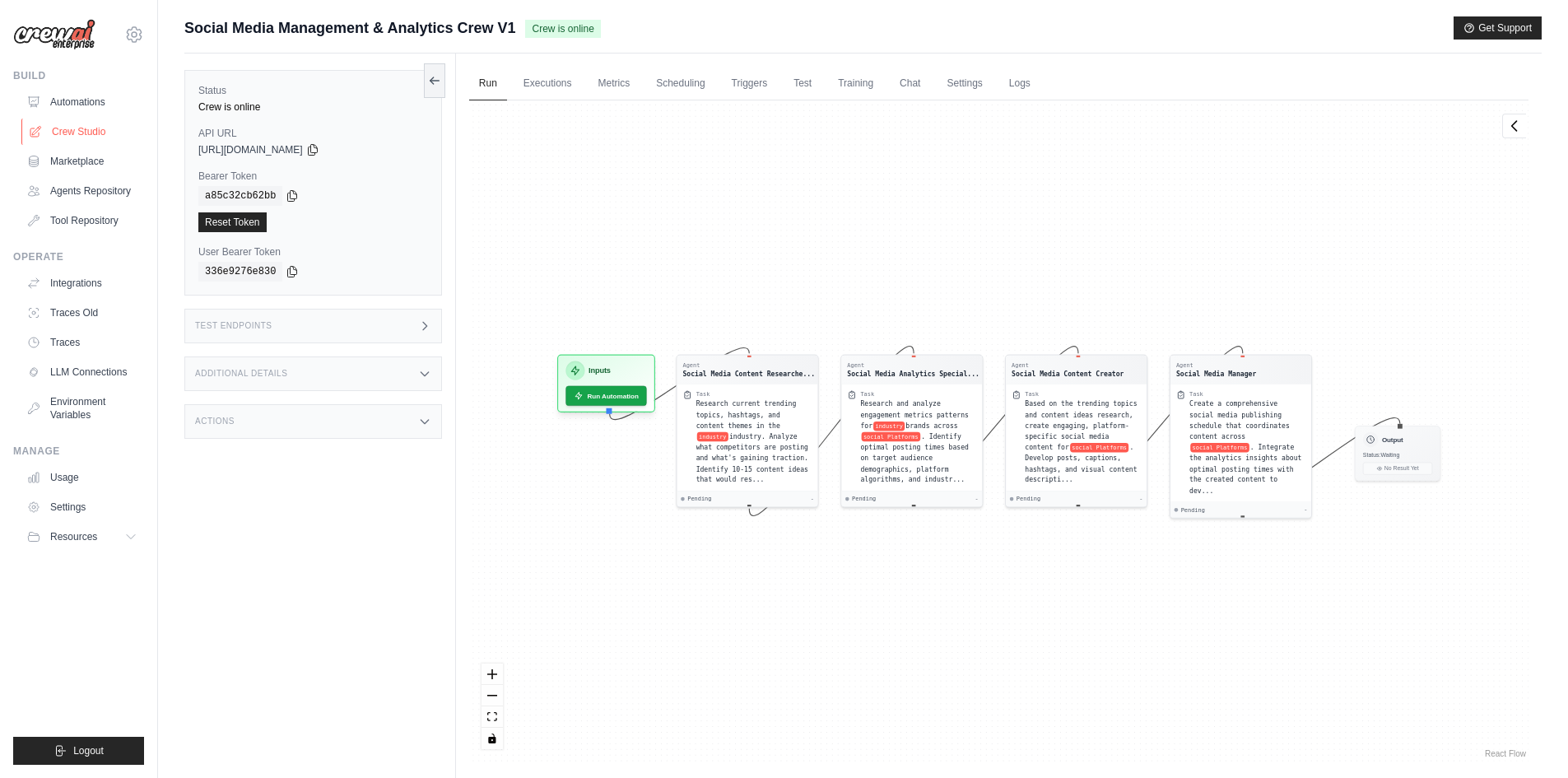
click at [62, 136] on link "Crew Studio" at bounding box center [83, 131] width 124 height 26
